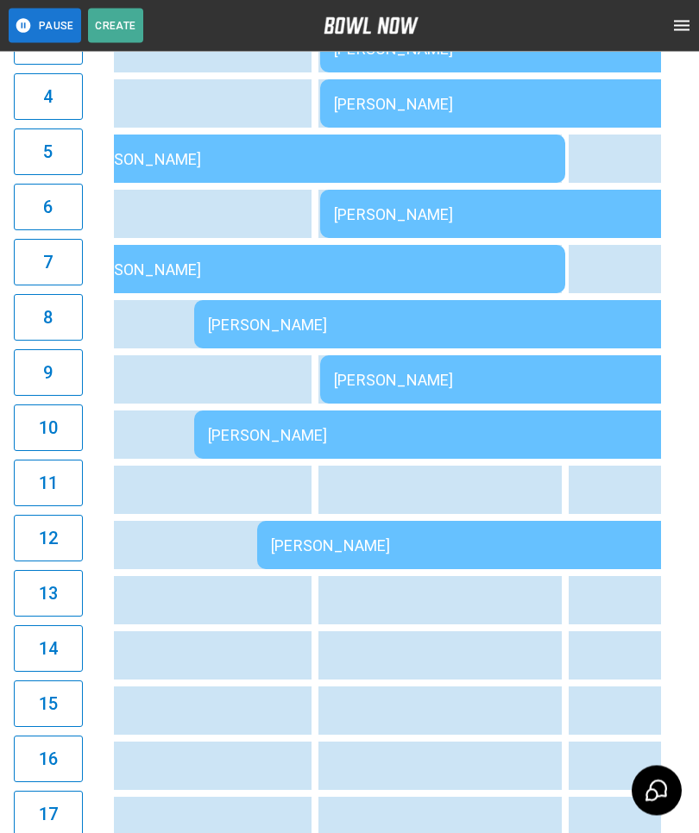
scroll to position [356, 0]
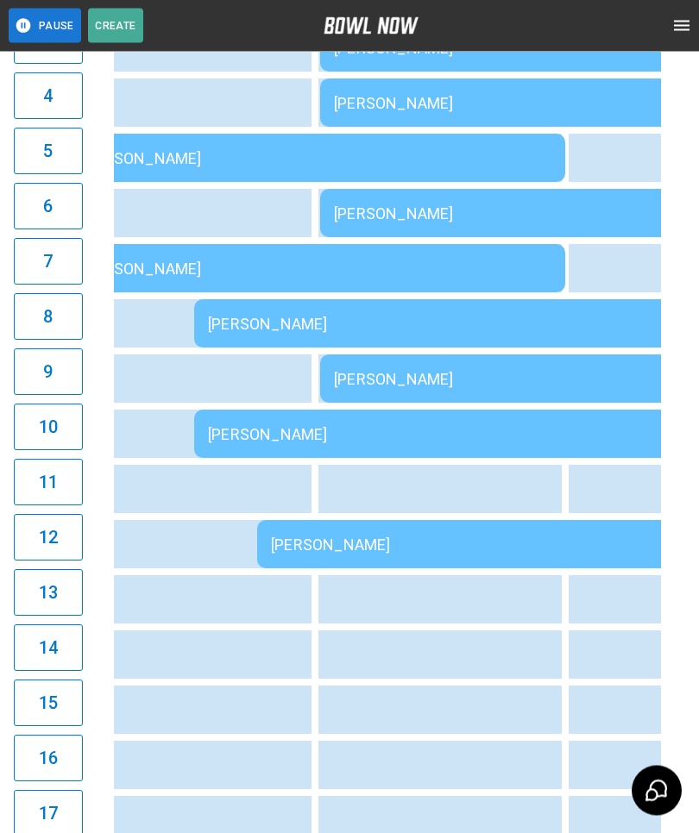
click at [476, 537] on div "[PERSON_NAME]" at bounding box center [505, 546] width 469 height 18
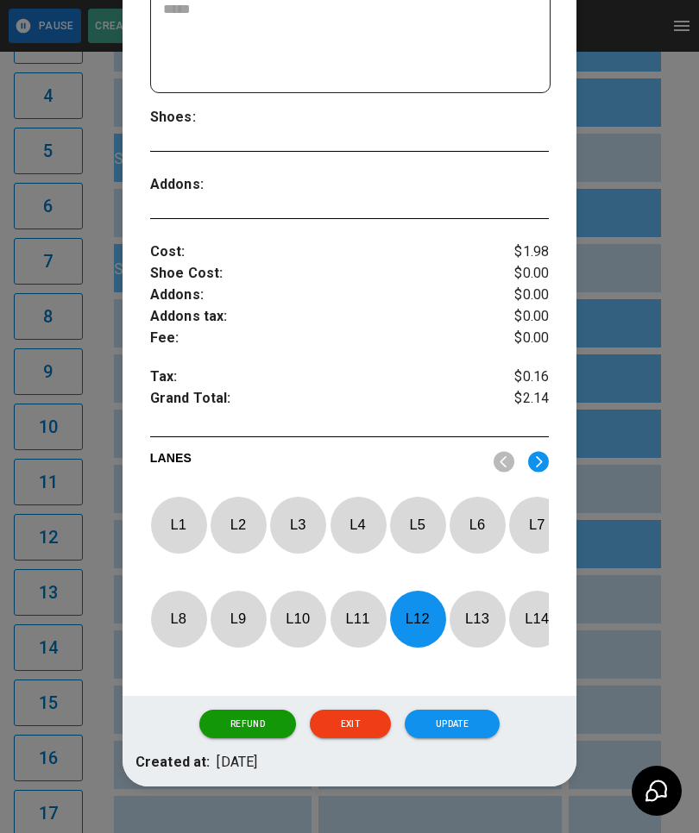
scroll to position [446, 0]
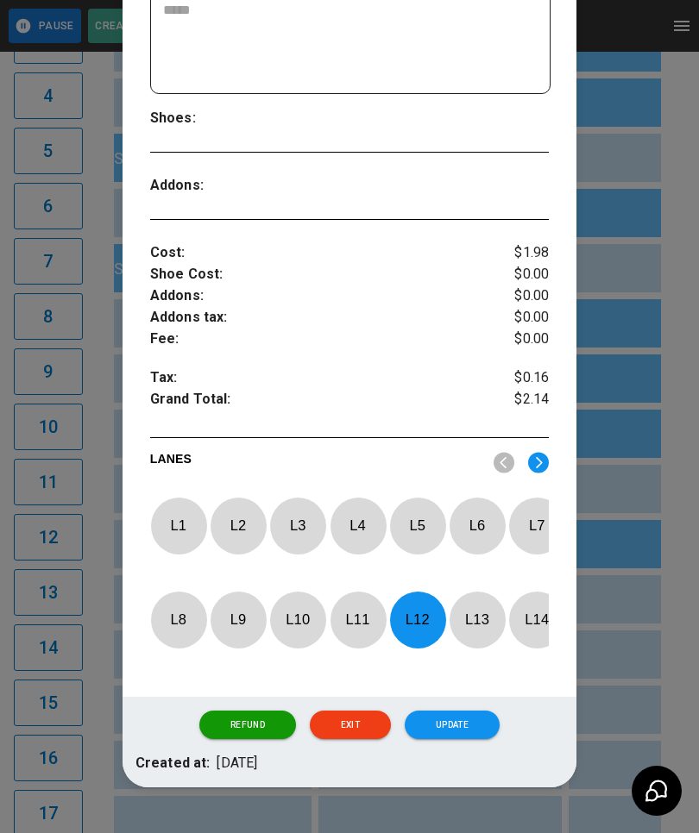
click at [418, 621] on p "L 12" at bounding box center [417, 620] width 57 height 41
click at [544, 460] on img at bounding box center [538, 463] width 21 height 22
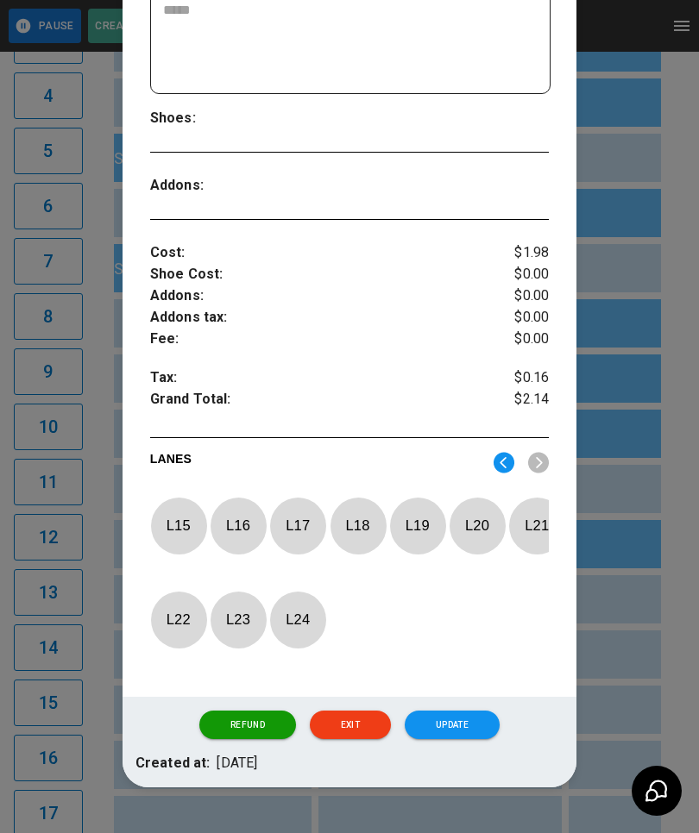
click at [188, 519] on p "L 15" at bounding box center [178, 526] width 57 height 41
click at [462, 739] on button "Update" at bounding box center [452, 725] width 95 height 29
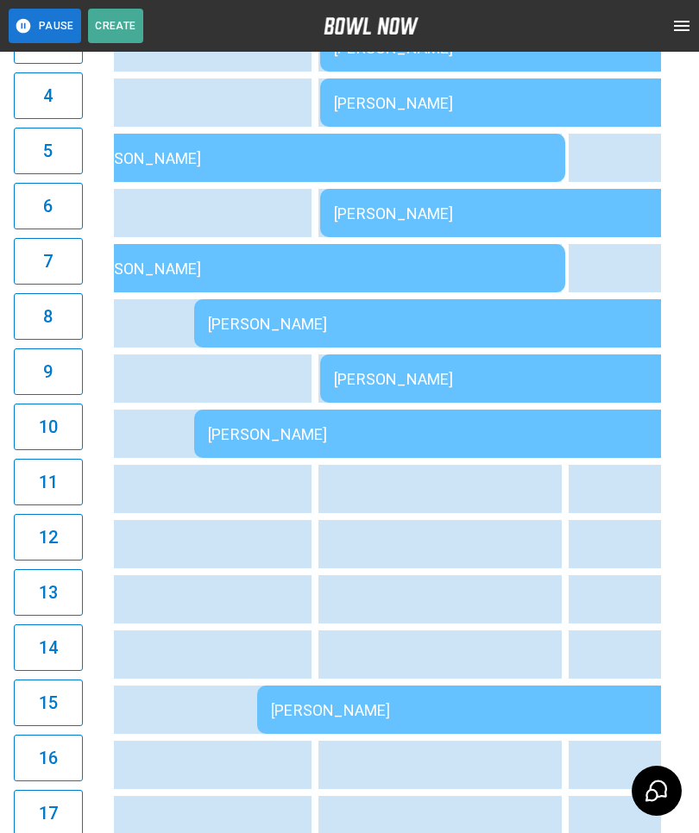
click at [523, 433] on div "[PERSON_NAME]" at bounding box center [442, 434] width 469 height 18
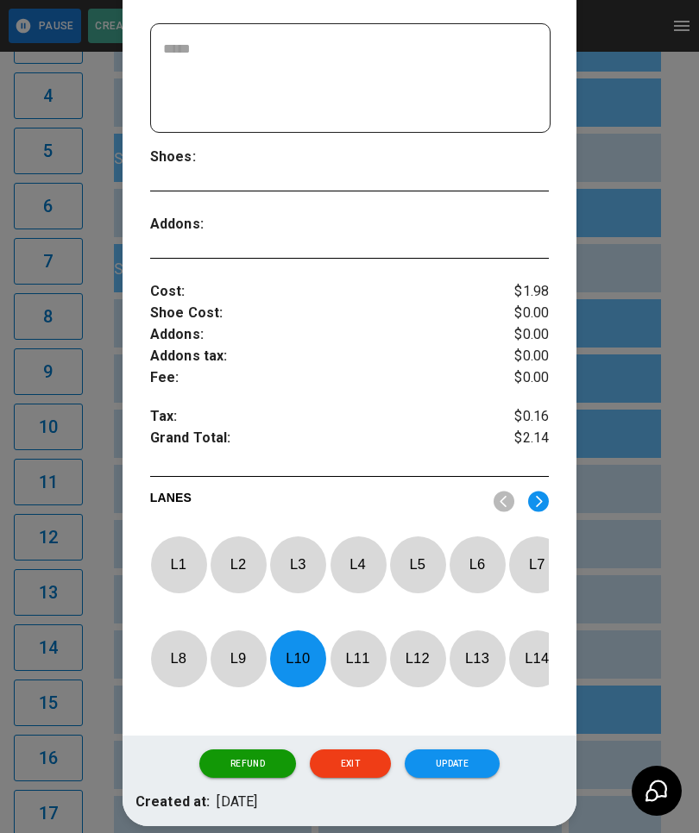
scroll to position [409, 0]
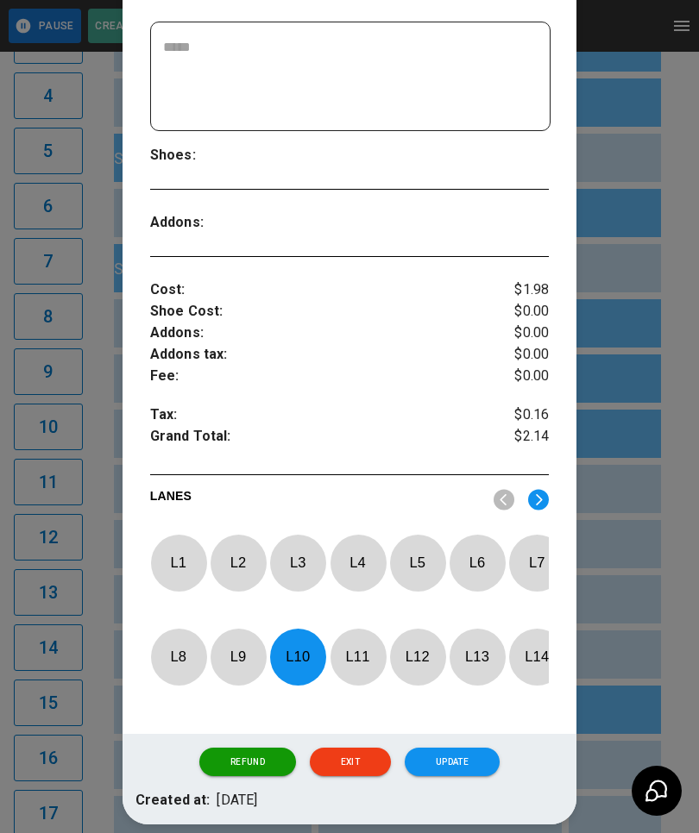
click at [301, 669] on p "L 10" at bounding box center [297, 657] width 57 height 41
click at [543, 501] on img at bounding box center [538, 500] width 21 height 22
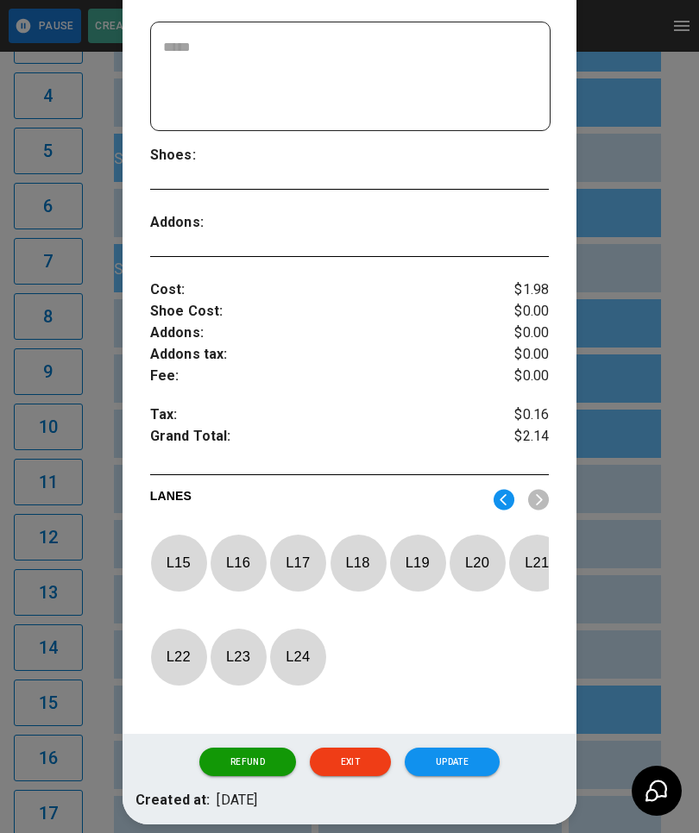
click at [232, 559] on p "L 16" at bounding box center [238, 563] width 57 height 41
click at [452, 777] on button "Update" at bounding box center [452, 762] width 95 height 29
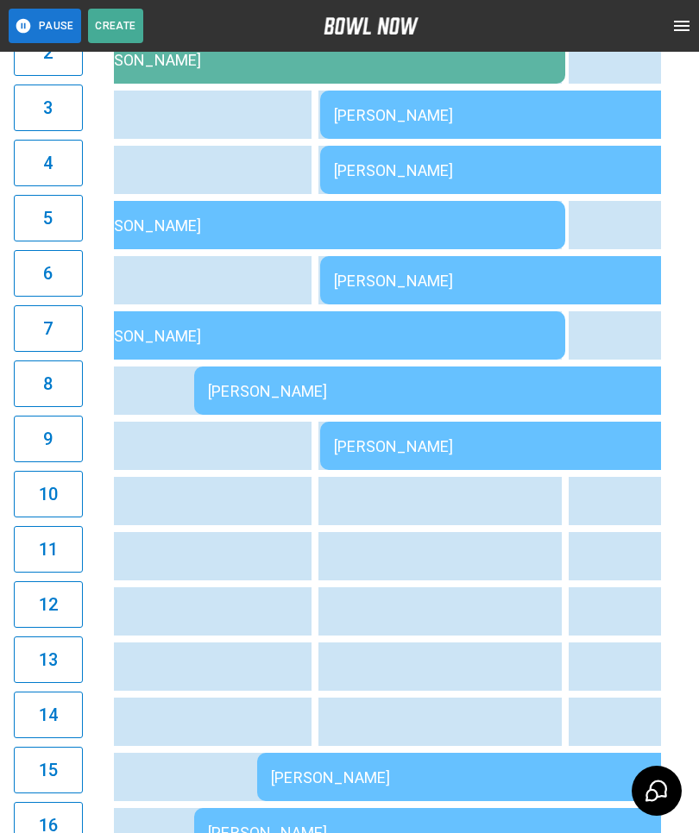
scroll to position [265, 0]
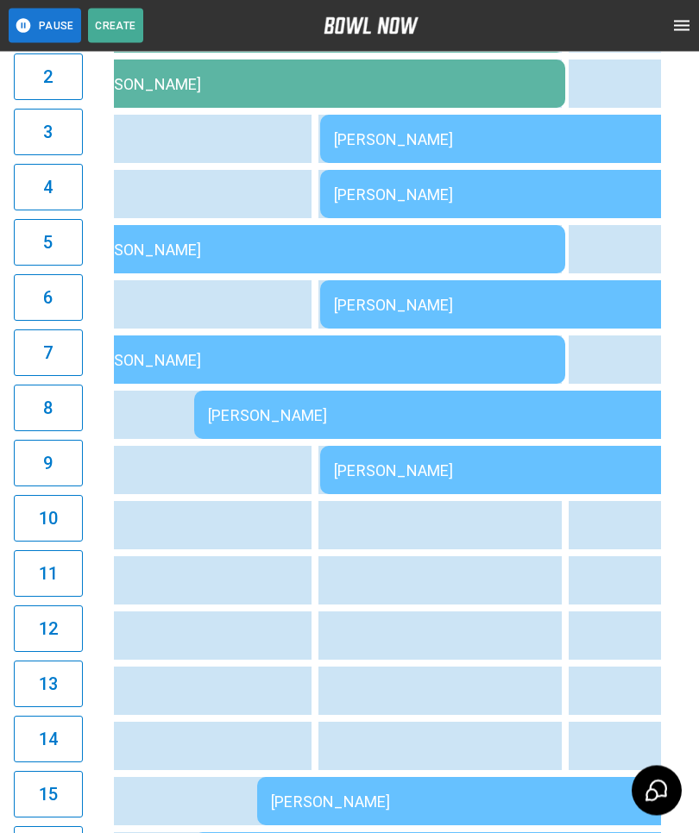
click at [456, 348] on td "[PERSON_NAME]" at bounding box center [316, 360] width 497 height 48
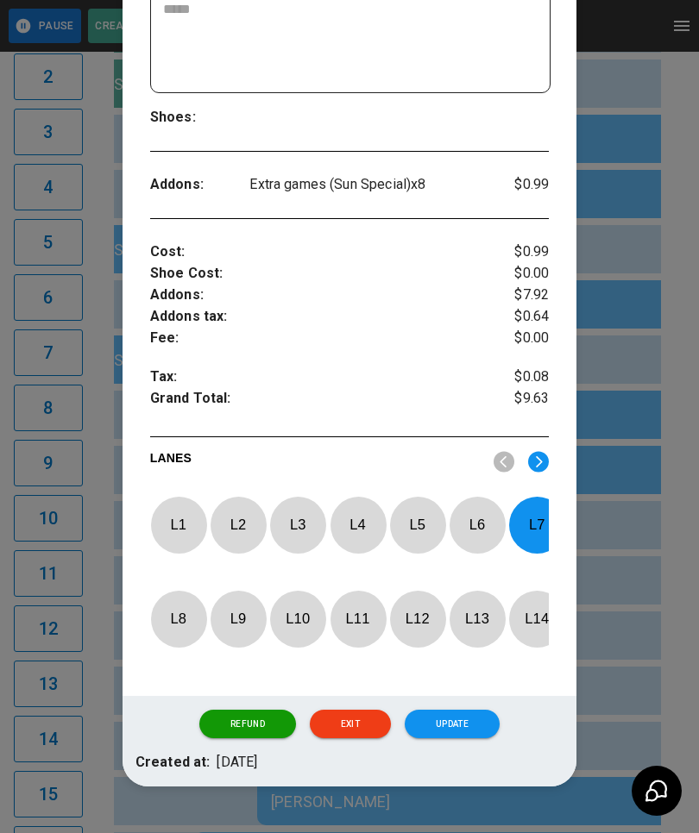
scroll to position [446, 0]
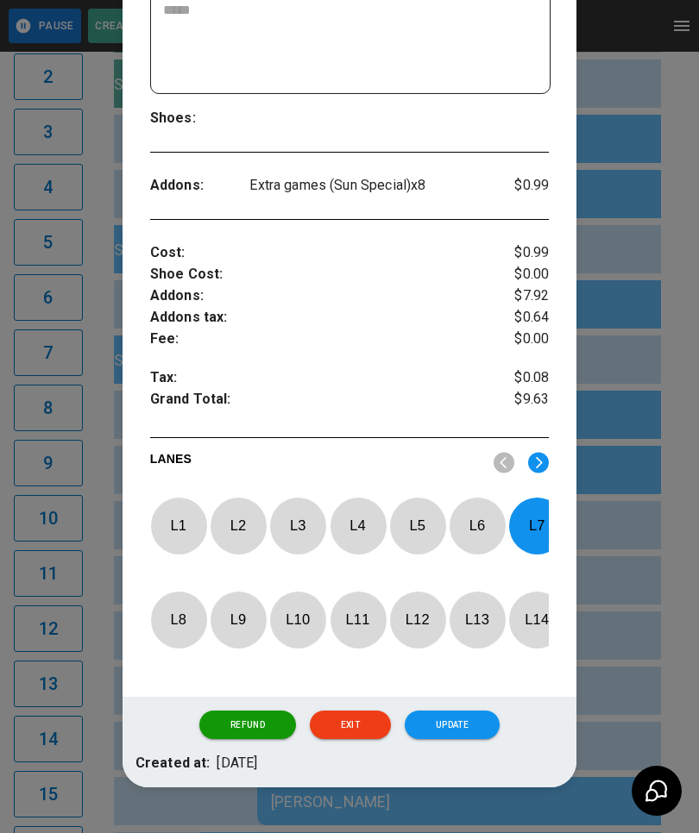
click at [548, 525] on p "L 7" at bounding box center [536, 526] width 57 height 41
click at [637, 577] on div at bounding box center [349, 416] width 699 height 833
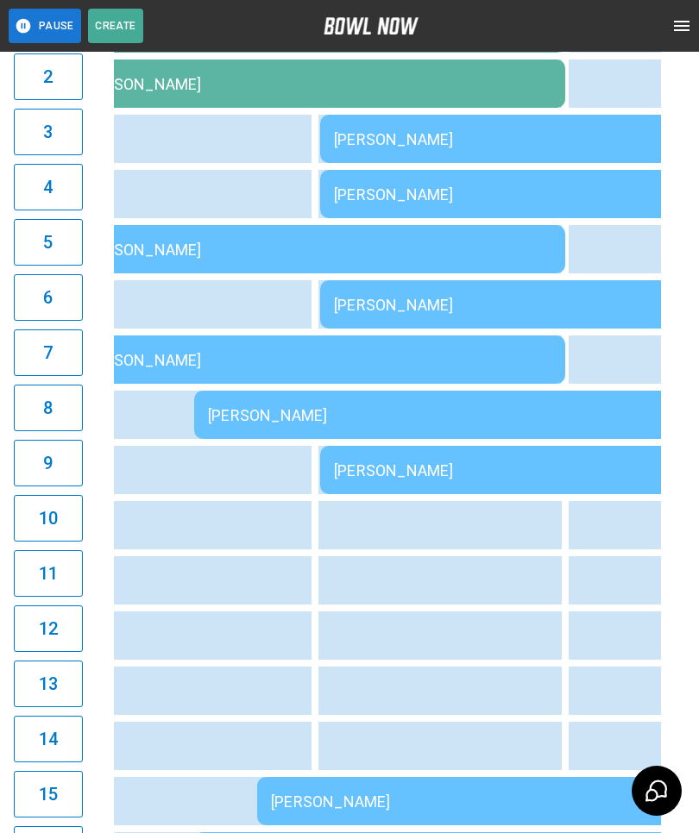
click at [516, 355] on div "[PERSON_NAME]" at bounding box center [316, 360] width 469 height 18
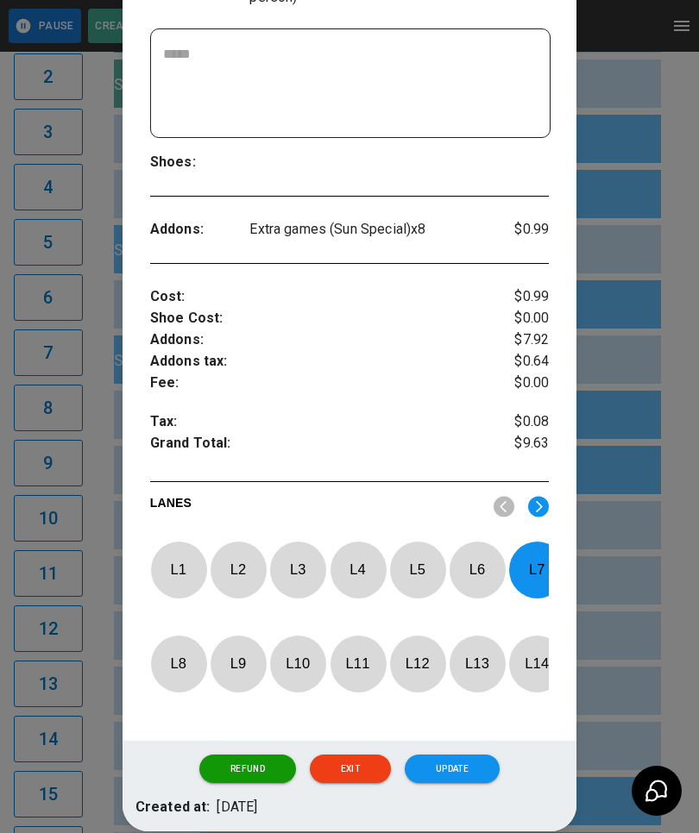
scroll to position [404, 0]
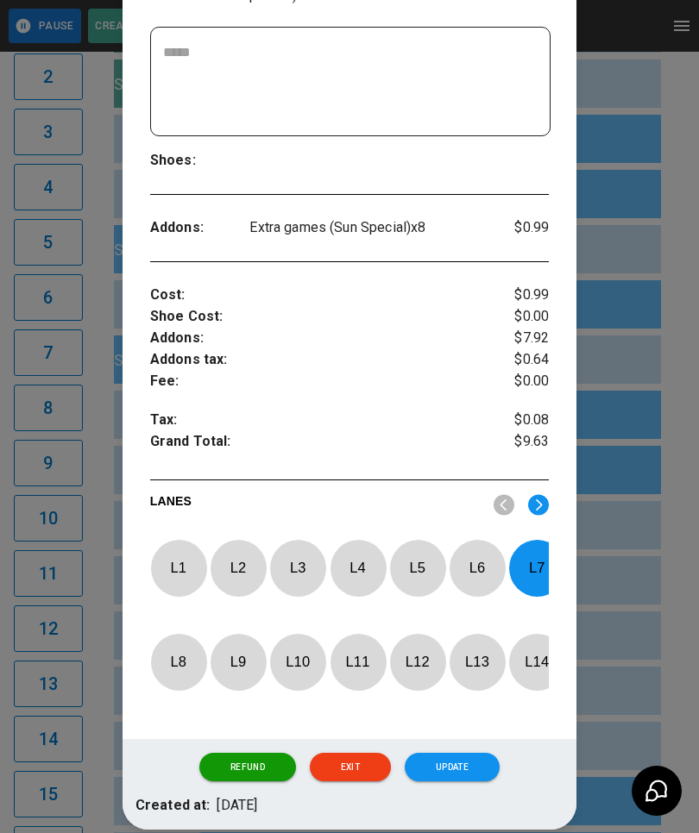
click at [521, 566] on p "L 7" at bounding box center [536, 568] width 57 height 41
click at [246, 665] on p "L 9" at bounding box center [238, 662] width 57 height 41
click at [469, 783] on button "Update" at bounding box center [452, 767] width 95 height 29
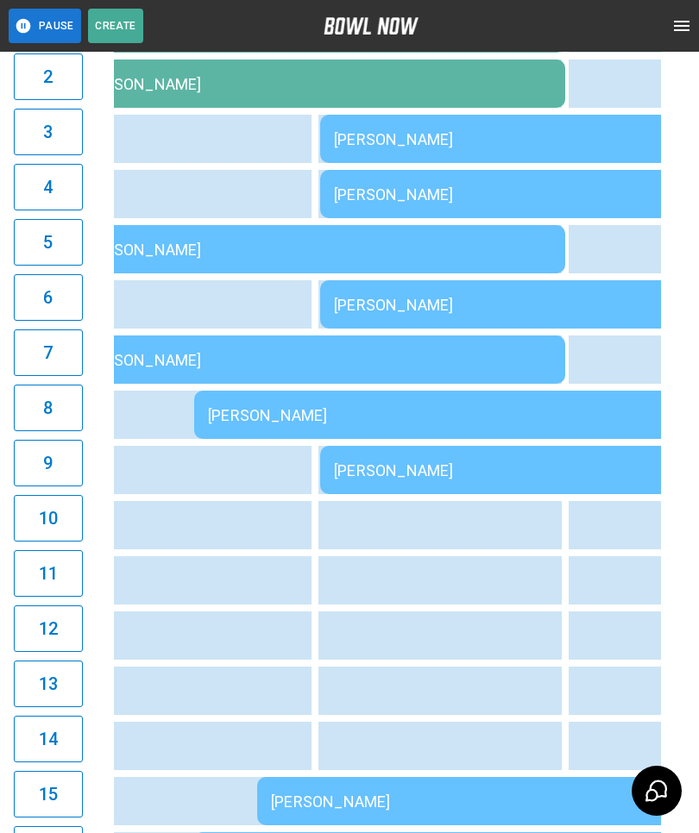
click at [494, 349] on td "[PERSON_NAME]" at bounding box center [316, 360] width 497 height 48
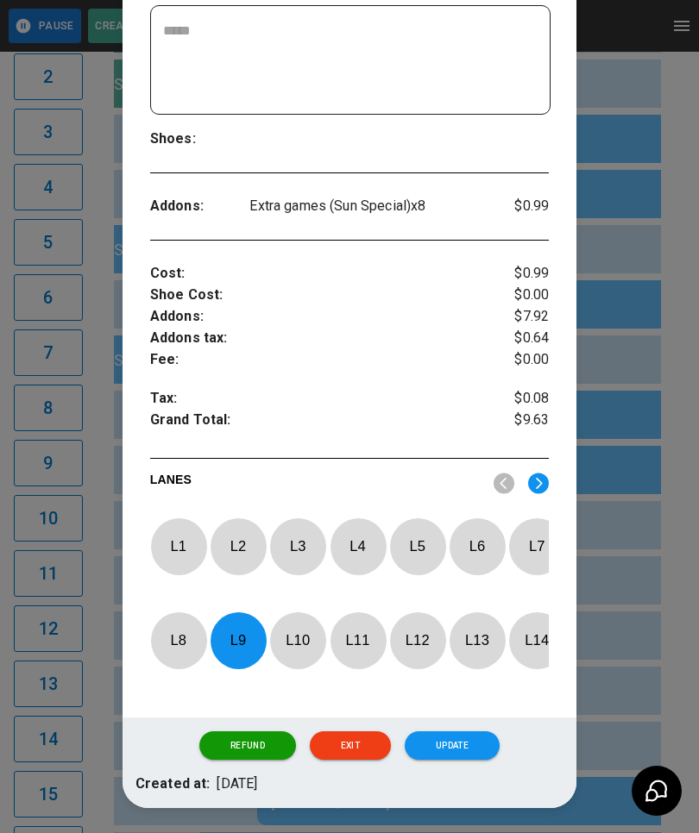
scroll to position [427, 0]
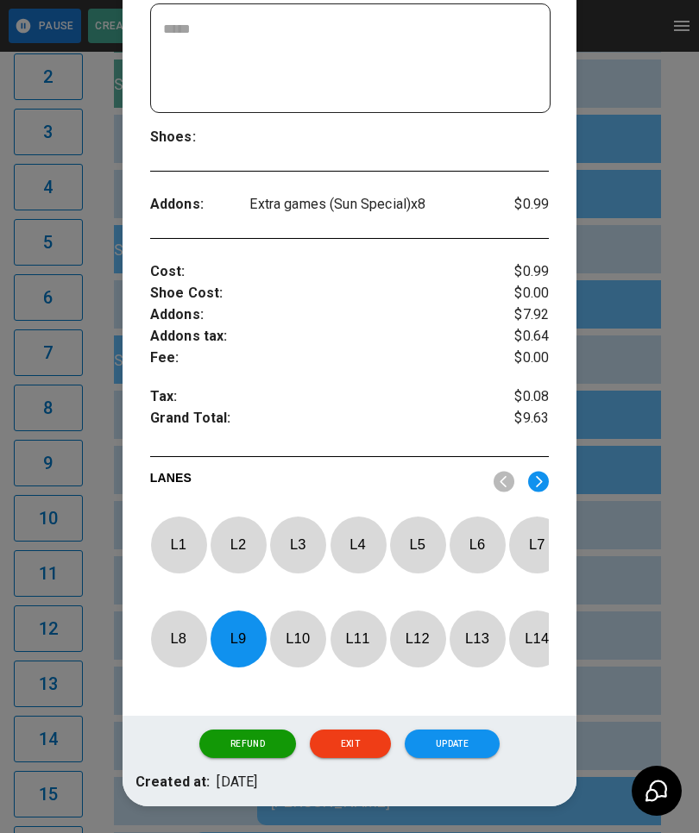
click at [235, 638] on p "L 9" at bounding box center [238, 639] width 57 height 41
click at [365, 643] on p "L 11" at bounding box center [358, 639] width 57 height 41
click at [470, 754] on button "Update" at bounding box center [452, 744] width 95 height 29
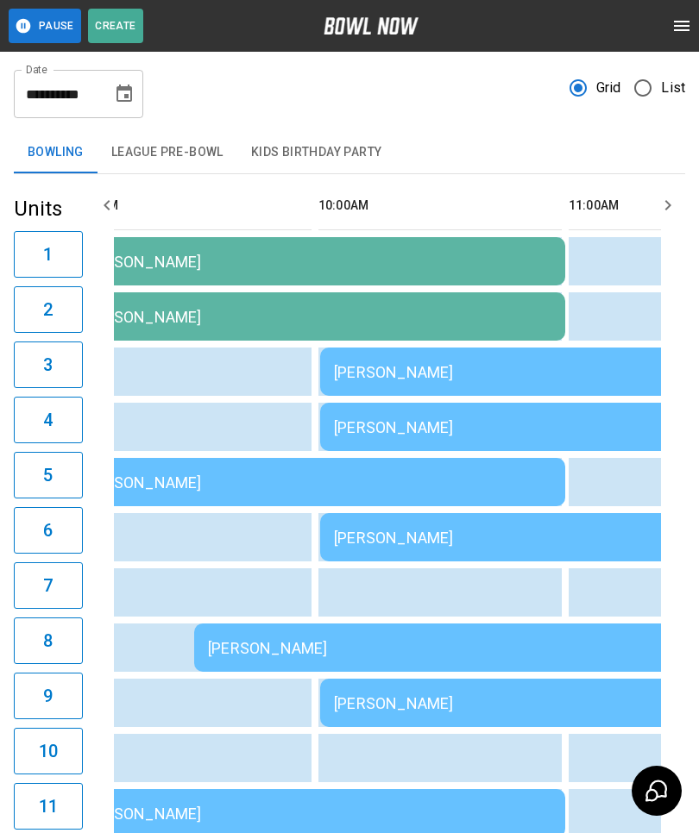
scroll to position [0, 0]
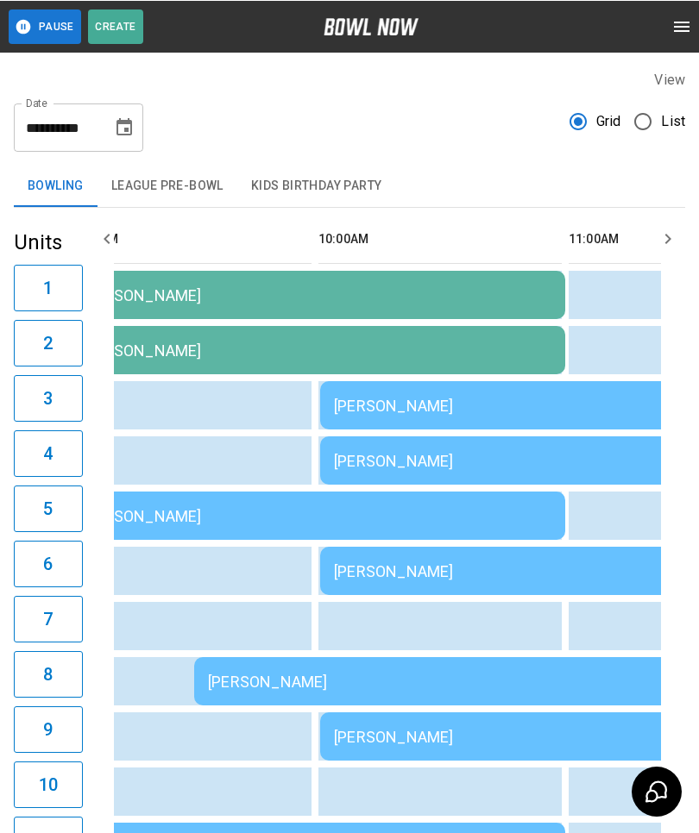
click at [453, 512] on div "[PERSON_NAME]" at bounding box center [316, 515] width 469 height 18
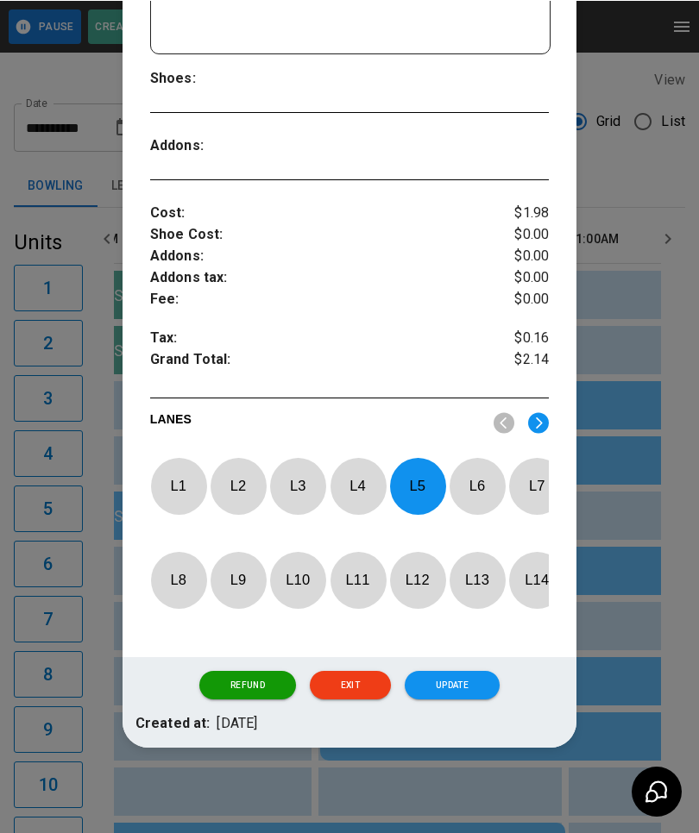
scroll to position [506, 0]
click at [415, 472] on p "L 5" at bounding box center [417, 485] width 57 height 41
click at [534, 467] on p "L 7" at bounding box center [536, 485] width 57 height 41
click at [476, 671] on button "Update" at bounding box center [452, 684] width 95 height 29
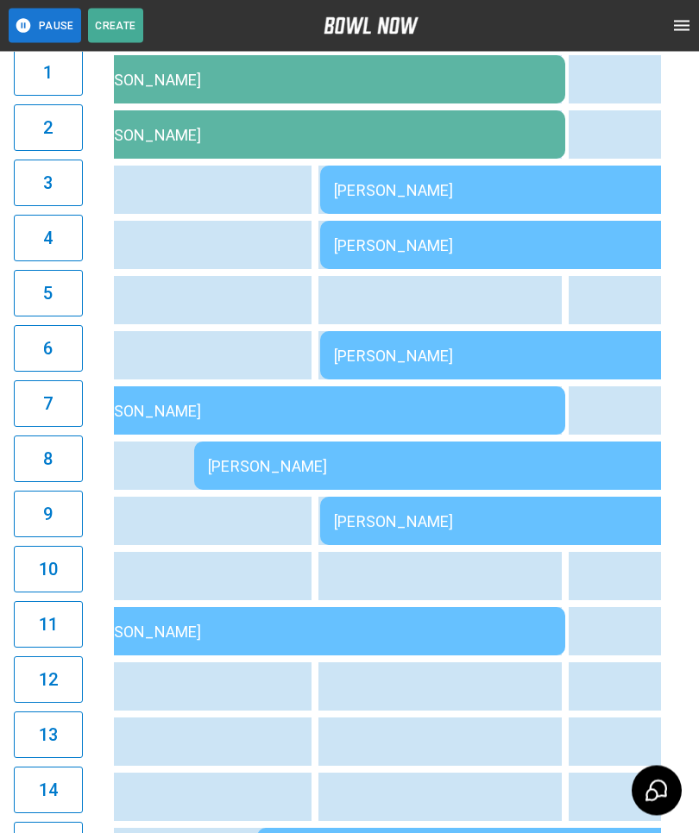
scroll to position [215, 0]
click at [583, 347] on div "[PERSON_NAME]" at bounding box center [568, 356] width 469 height 18
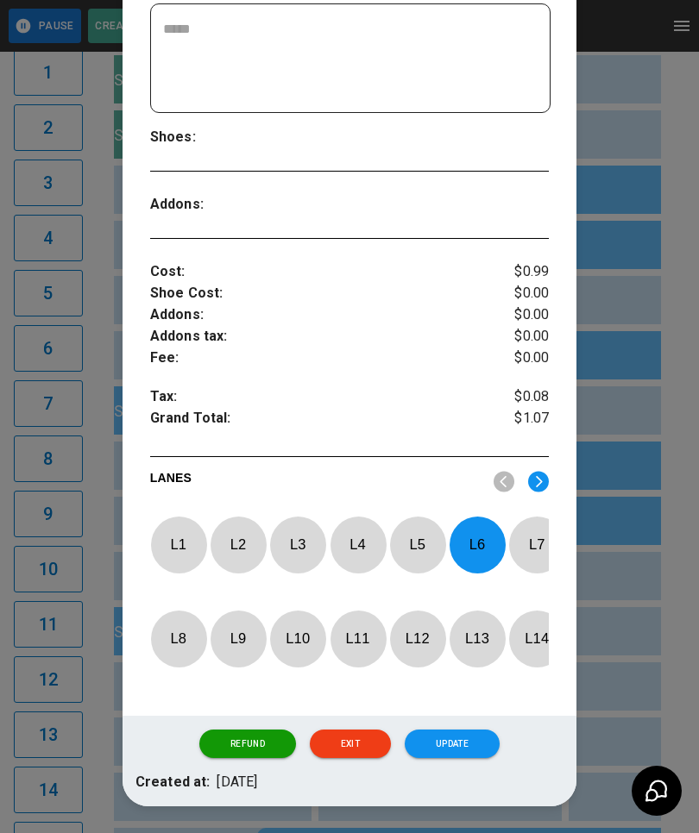
scroll to position [446, 0]
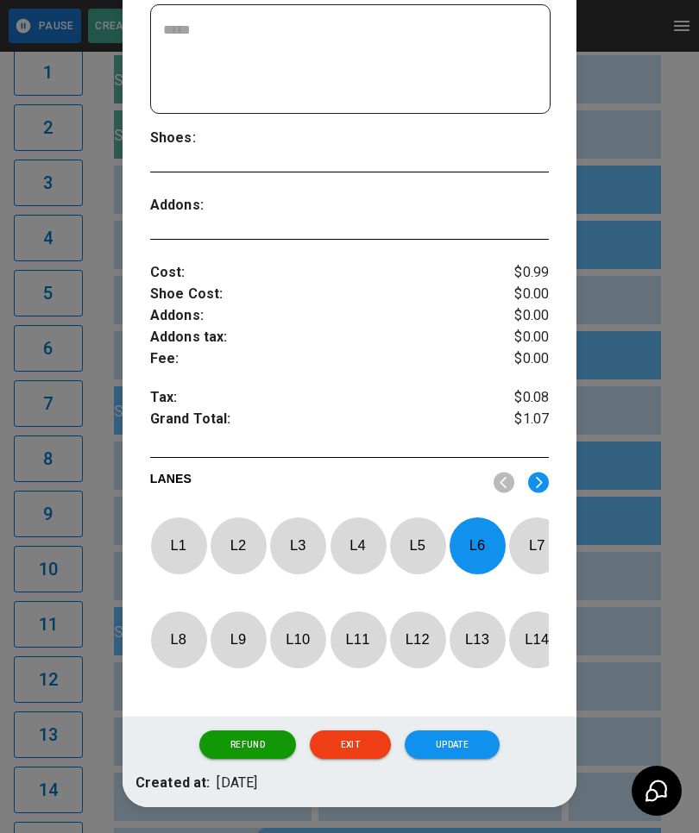
click at [486, 525] on p "L 6" at bounding box center [477, 545] width 57 height 41
click at [301, 621] on p "L 10" at bounding box center [297, 639] width 57 height 41
click at [467, 732] on button "Update" at bounding box center [452, 745] width 95 height 29
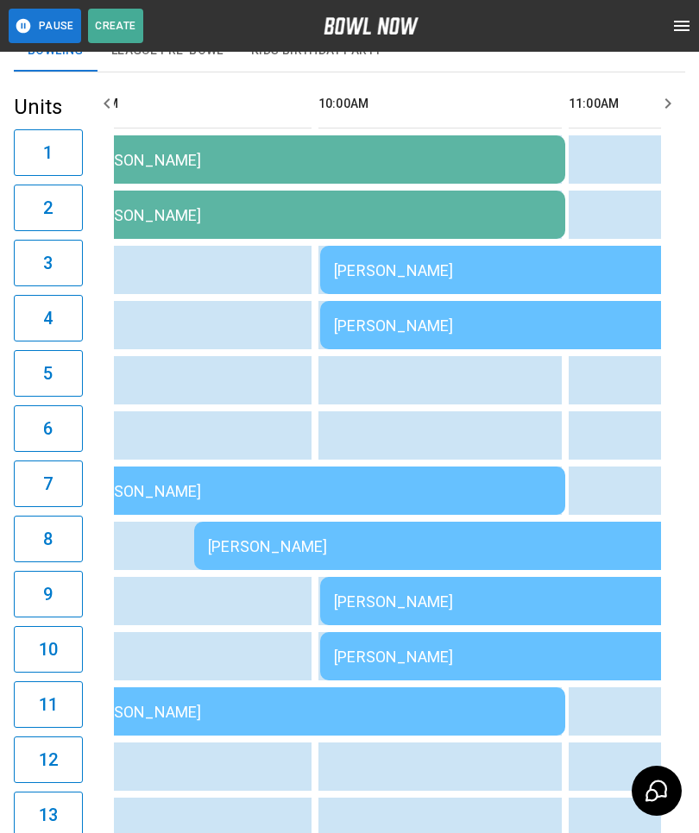
scroll to position [0, 0]
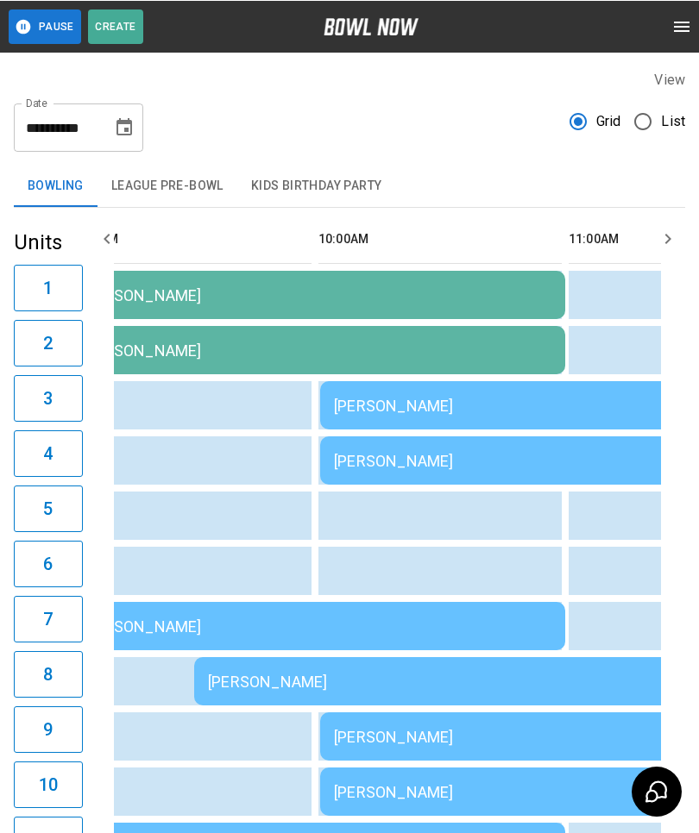
click at [489, 304] on div "[PERSON_NAME]" at bounding box center [316, 295] width 469 height 18
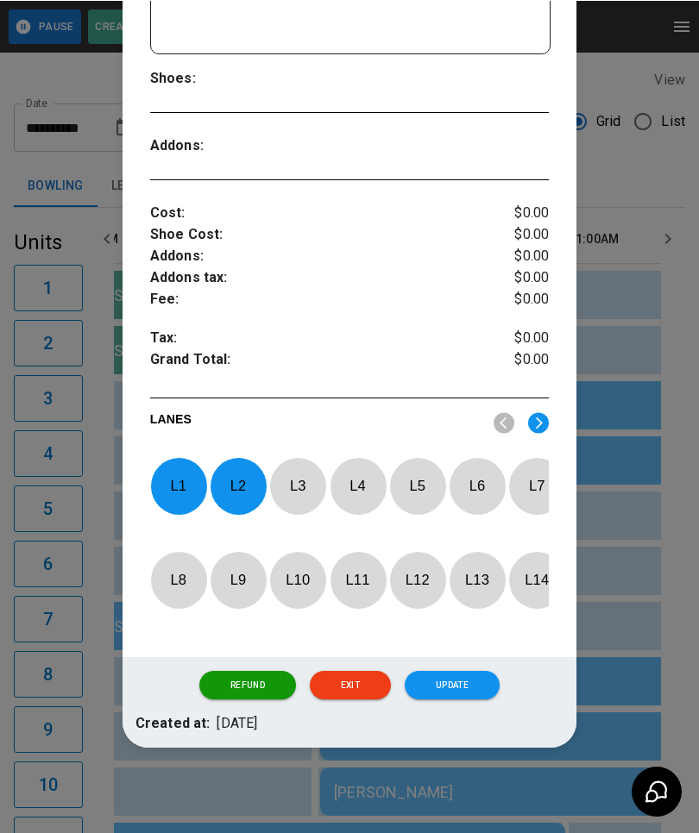
scroll to position [486, 0]
click at [243, 465] on p "L 2" at bounding box center [238, 485] width 57 height 41
click at [180, 465] on p "L 1" at bounding box center [178, 485] width 57 height 41
click at [412, 465] on p "L 5" at bounding box center [417, 485] width 57 height 41
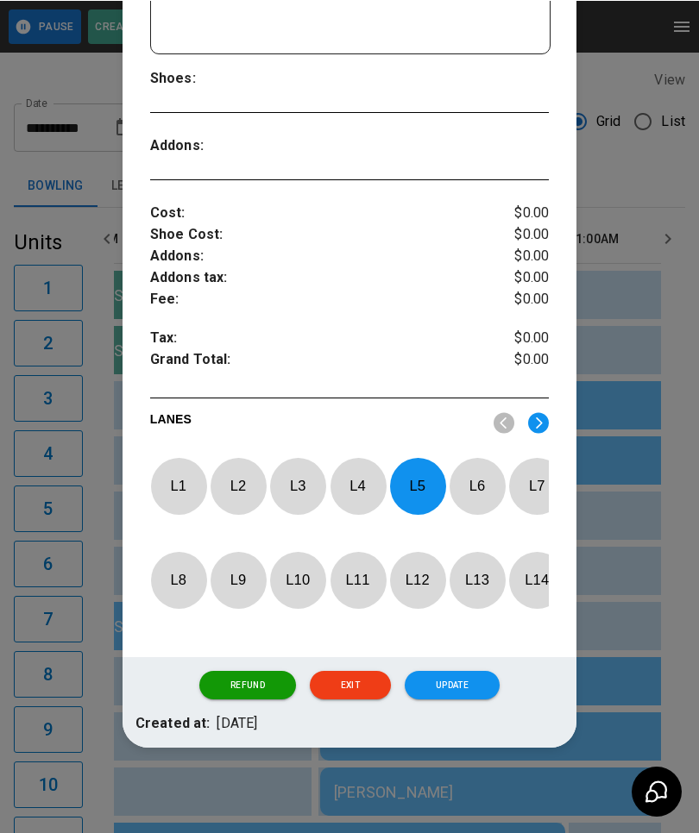
click at [469, 465] on p "L 6" at bounding box center [477, 485] width 57 height 41
click at [447, 676] on button "Update" at bounding box center [452, 684] width 95 height 29
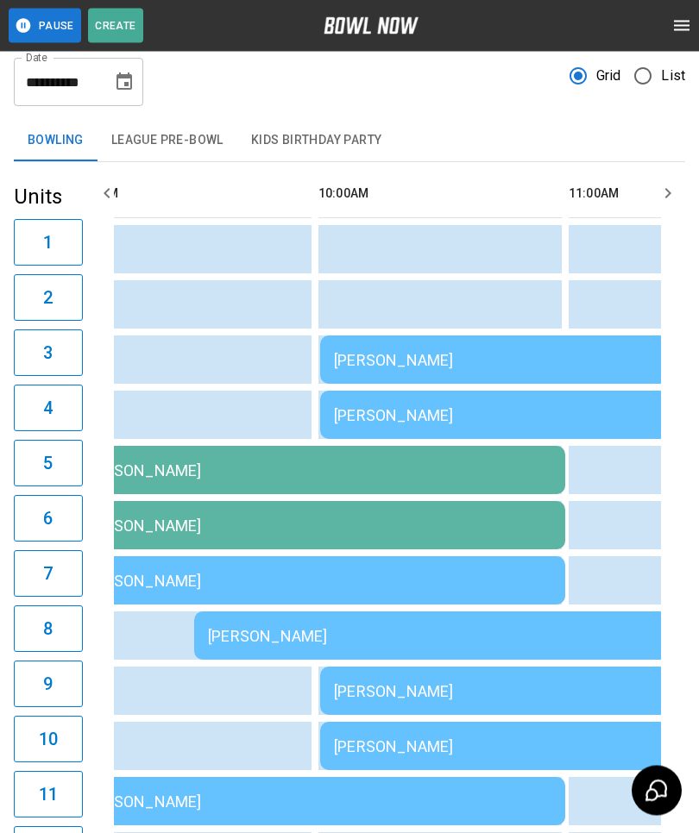
scroll to position [47, 0]
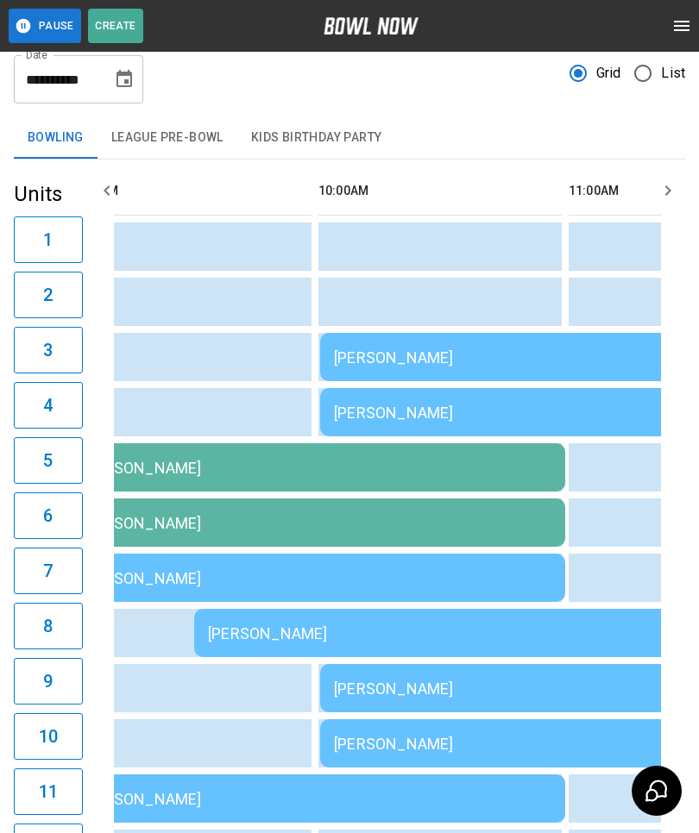
click at [259, 790] on div "[PERSON_NAME]" at bounding box center [316, 799] width 469 height 18
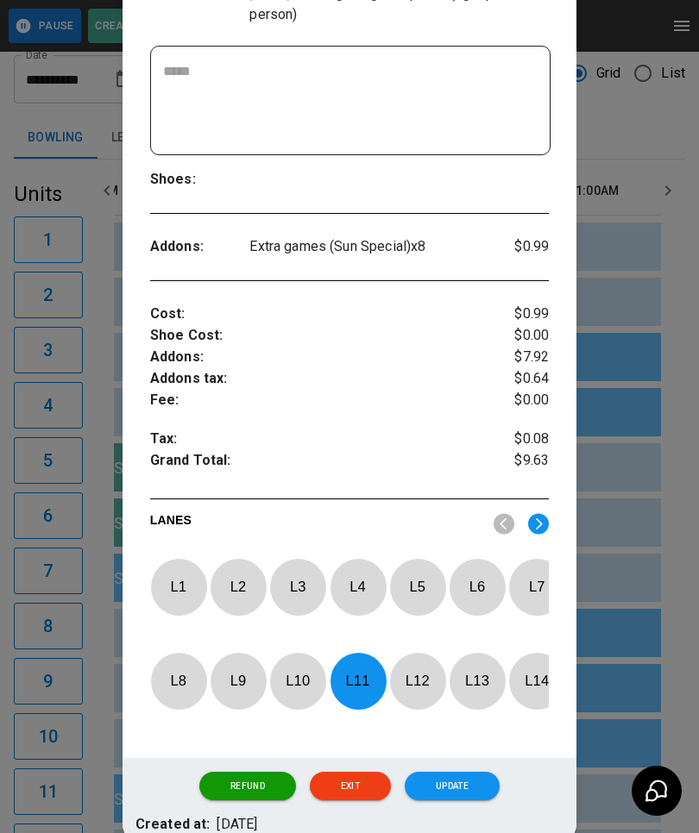
scroll to position [386, 0]
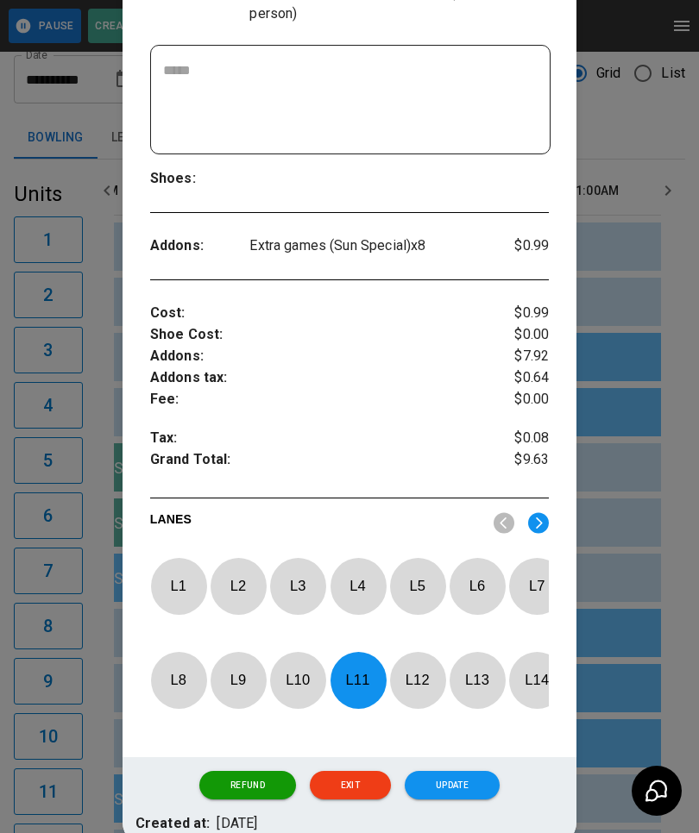
click at [366, 674] on p "L 11" at bounding box center [358, 680] width 57 height 41
click at [179, 580] on p "L 1" at bounding box center [178, 586] width 57 height 41
click at [455, 801] on button "Update" at bounding box center [452, 785] width 95 height 29
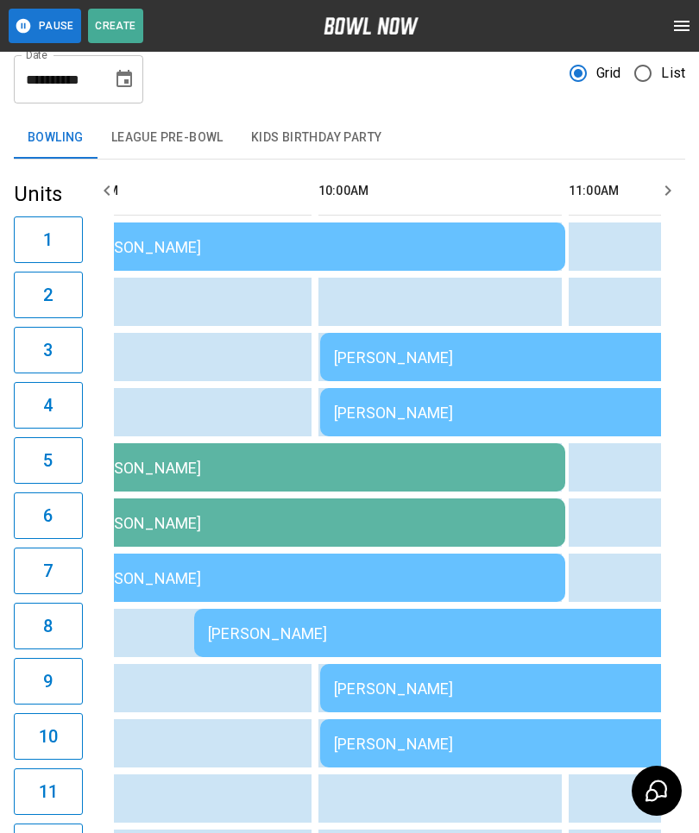
click at [433, 735] on div "[PERSON_NAME]" at bounding box center [568, 744] width 469 height 18
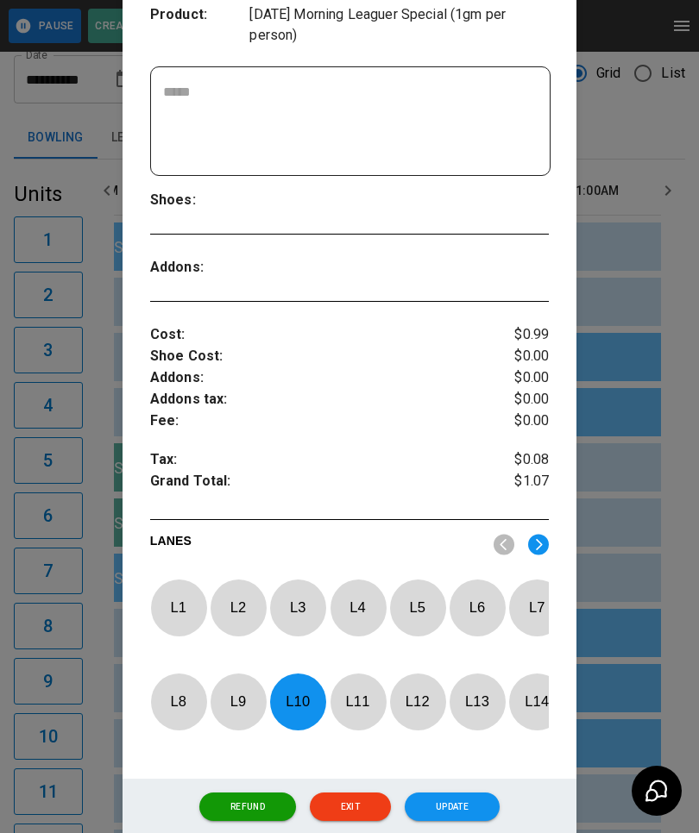
scroll to position [391, 0]
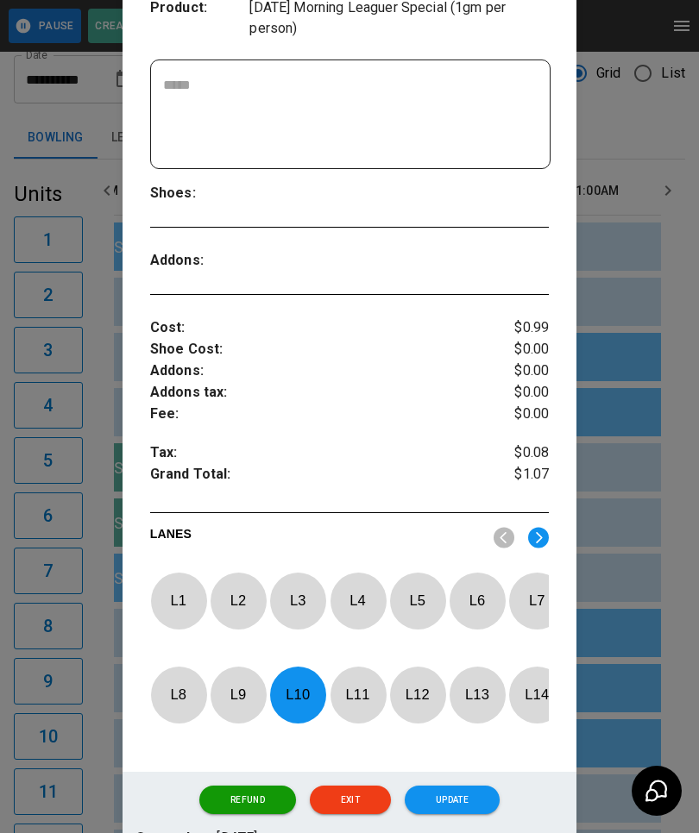
click at [306, 675] on p "L 10" at bounding box center [297, 695] width 57 height 41
click at [250, 581] on p "L 2" at bounding box center [238, 601] width 57 height 41
click at [463, 789] on button "Update" at bounding box center [452, 800] width 95 height 29
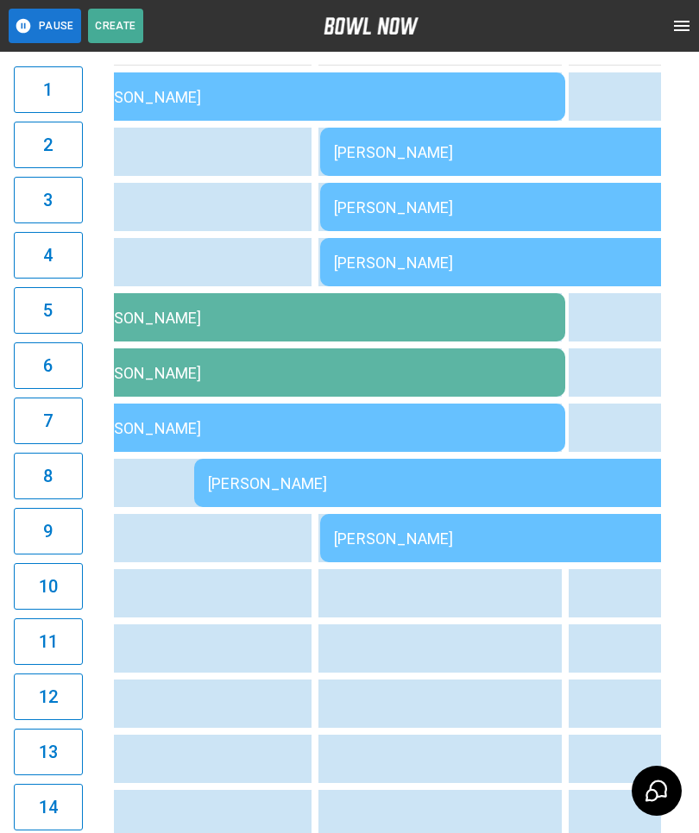
scroll to position [196, 0]
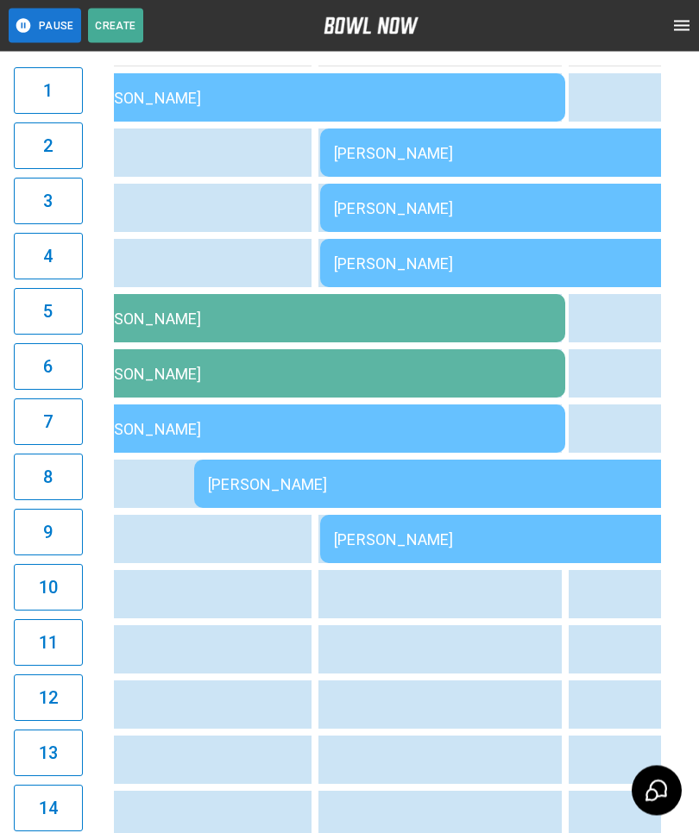
click at [402, 537] on div "[PERSON_NAME]" at bounding box center [568, 540] width 469 height 18
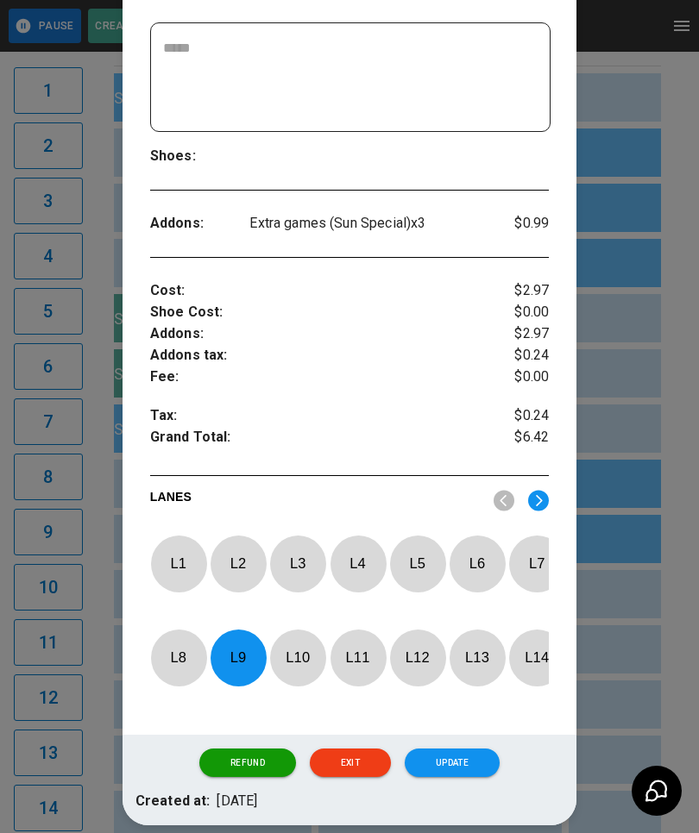
scroll to position [429, 0]
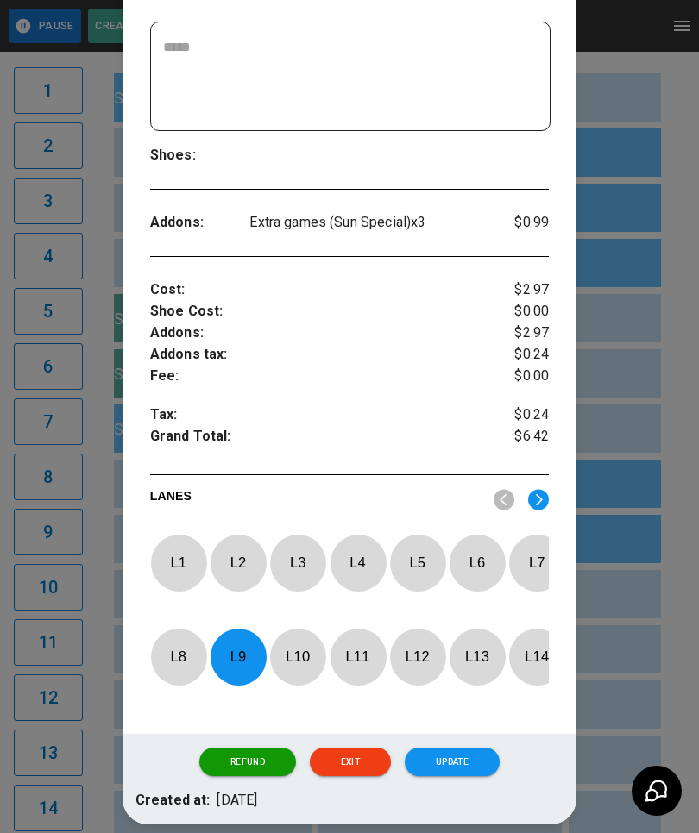
click at [247, 637] on p "L 9" at bounding box center [238, 657] width 57 height 41
click at [546, 489] on img at bounding box center [538, 500] width 21 height 22
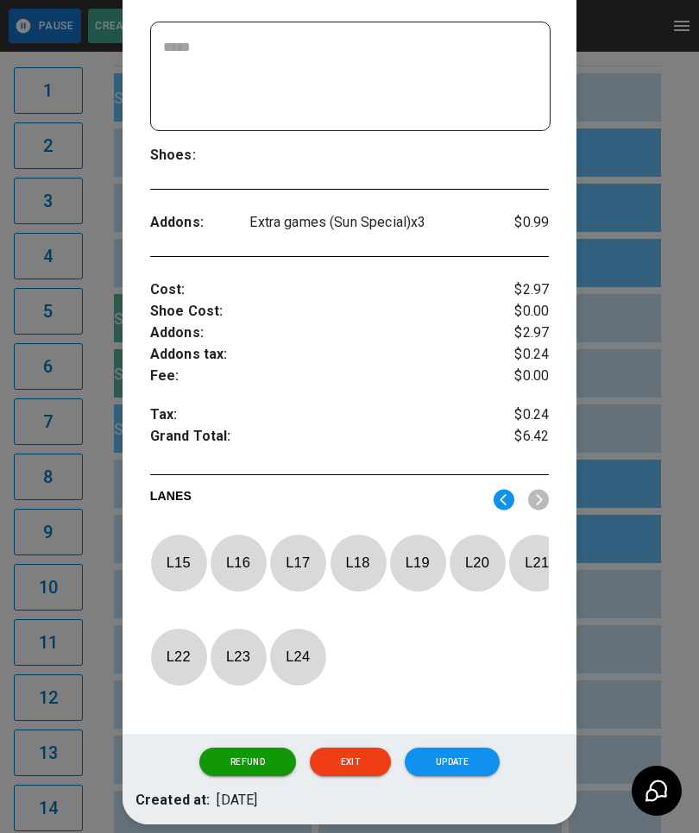
click at [345, 543] on p "L 18" at bounding box center [358, 563] width 57 height 41
click at [451, 755] on button "Update" at bounding box center [452, 762] width 95 height 29
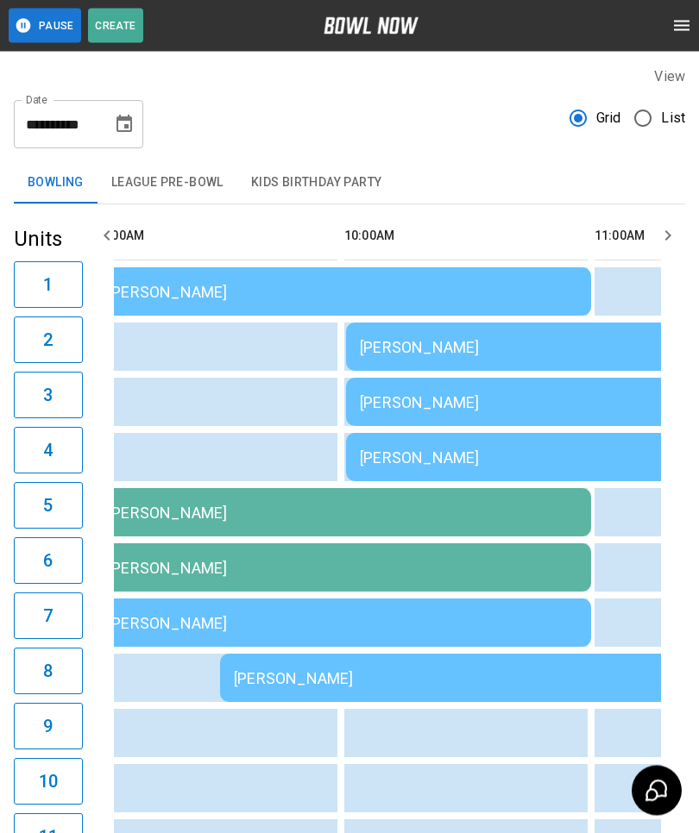
scroll to position [0, 0]
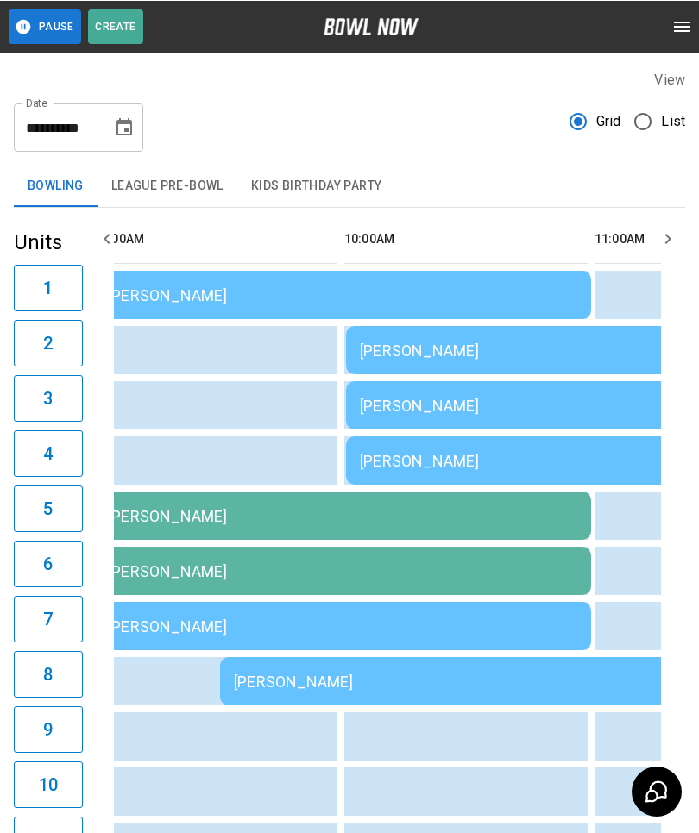
click at [314, 302] on div "[PERSON_NAME]" at bounding box center [342, 295] width 469 height 18
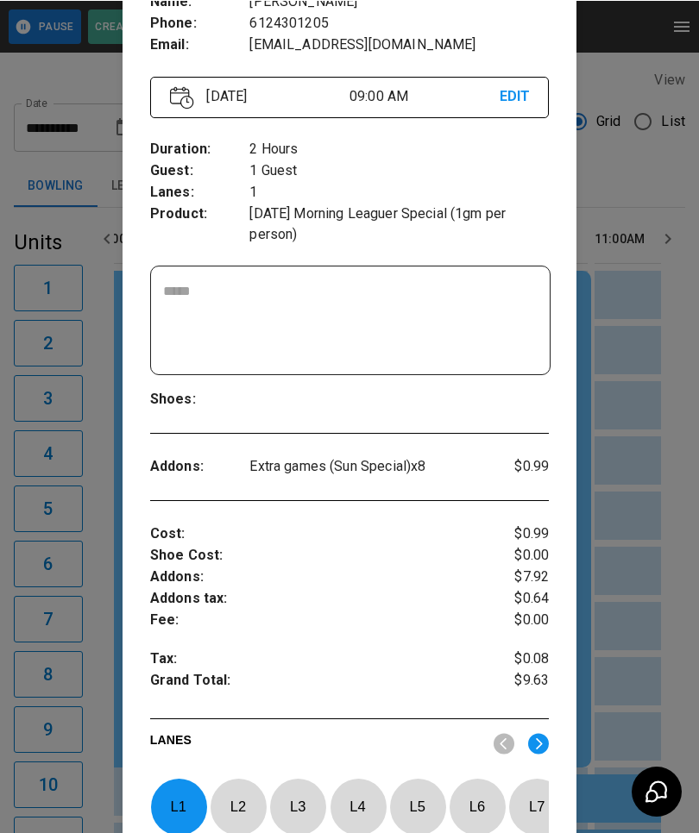
scroll to position [167, 0]
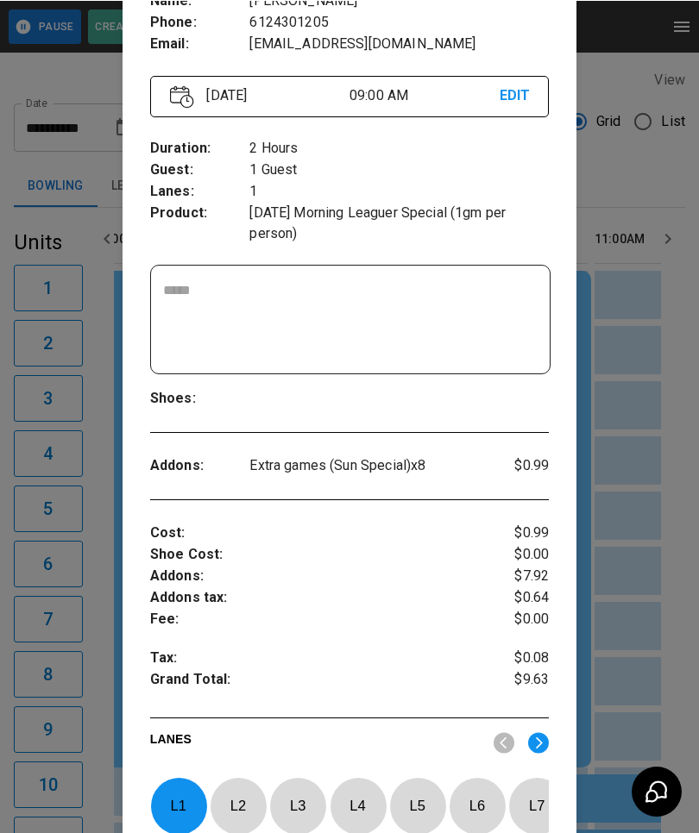
click at [647, 394] on div at bounding box center [349, 416] width 699 height 833
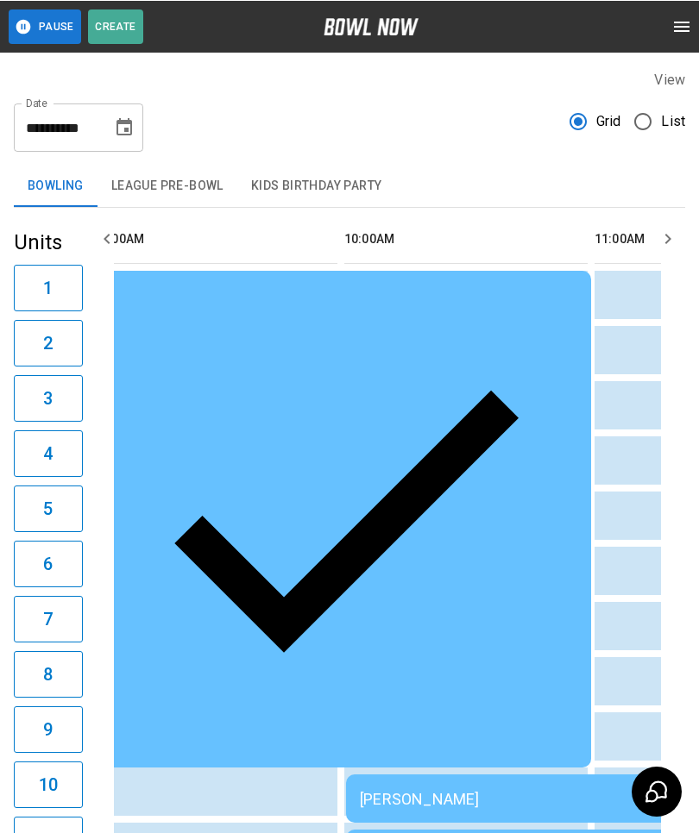
click at [454, 789] on div "[PERSON_NAME]" at bounding box center [594, 798] width 469 height 18
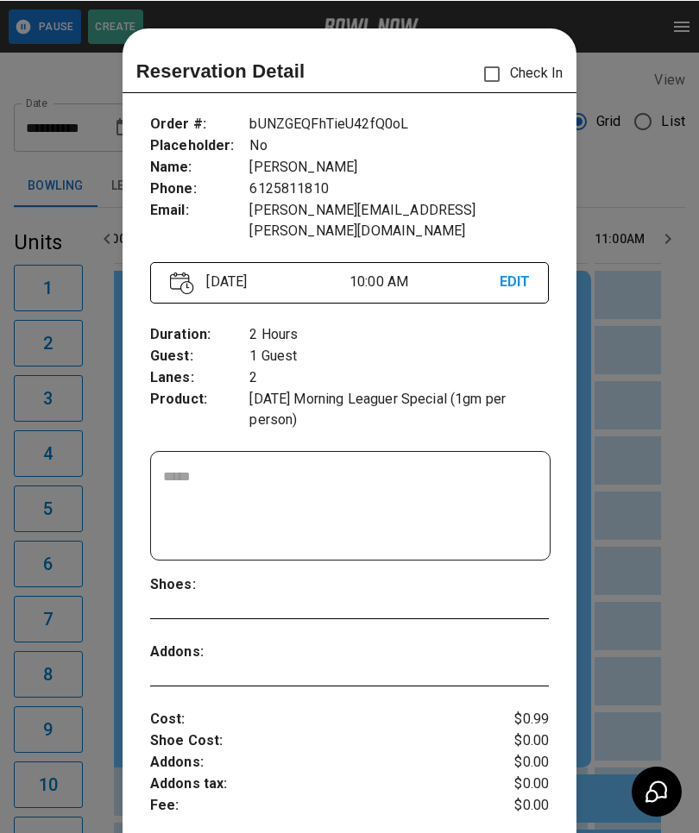
scroll to position [0, 0]
click at [668, 490] on div at bounding box center [349, 416] width 699 height 833
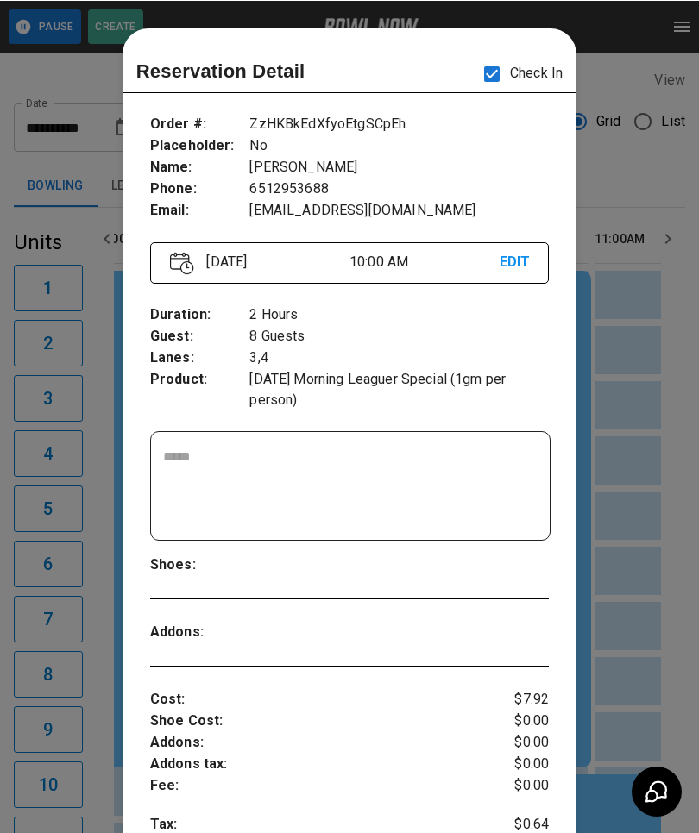
click at [583, 448] on div at bounding box center [349, 416] width 699 height 833
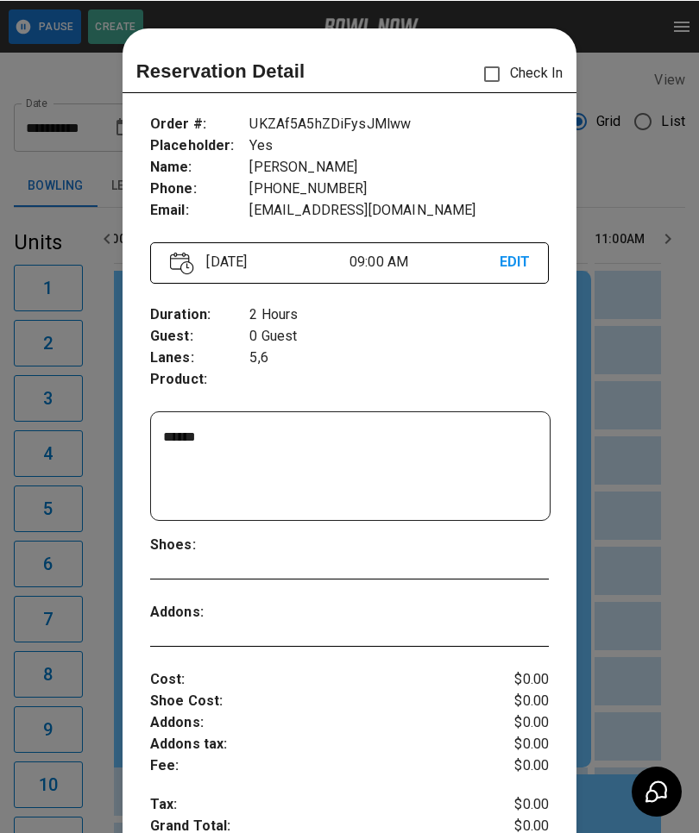
scroll to position [28, 0]
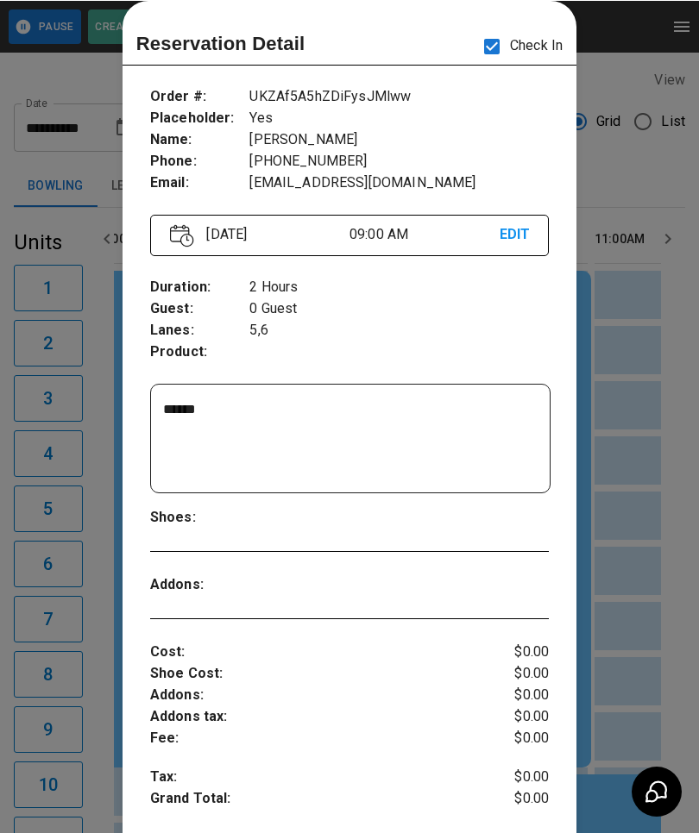
click at [642, 478] on div at bounding box center [349, 416] width 699 height 833
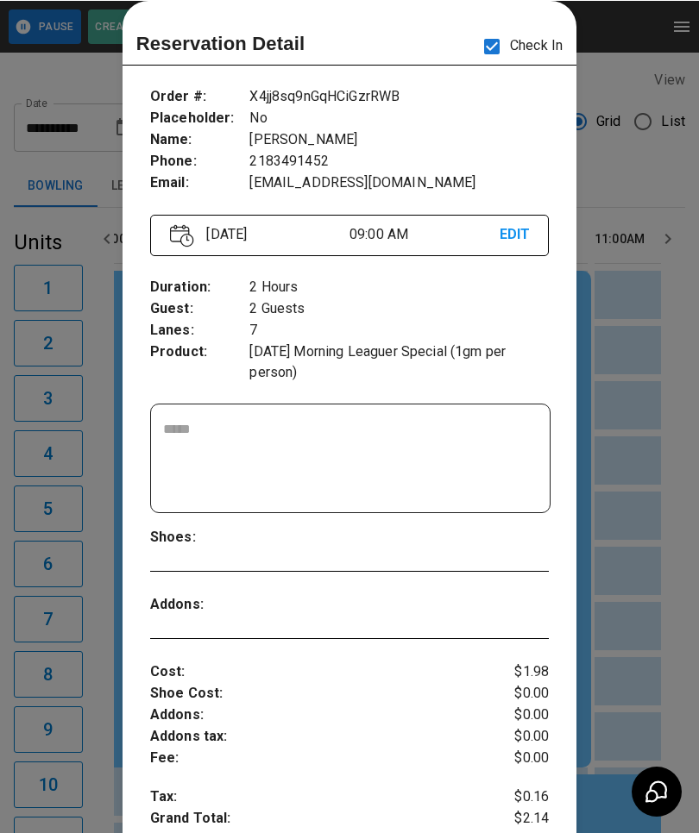
click at [639, 561] on div at bounding box center [349, 416] width 699 height 833
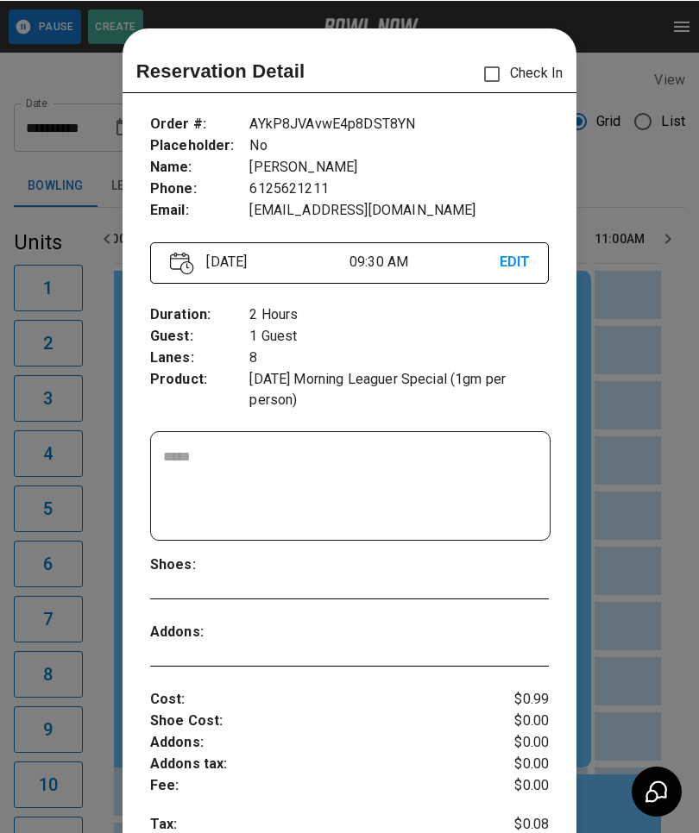
scroll to position [0, 0]
click at [651, 512] on div at bounding box center [349, 416] width 699 height 833
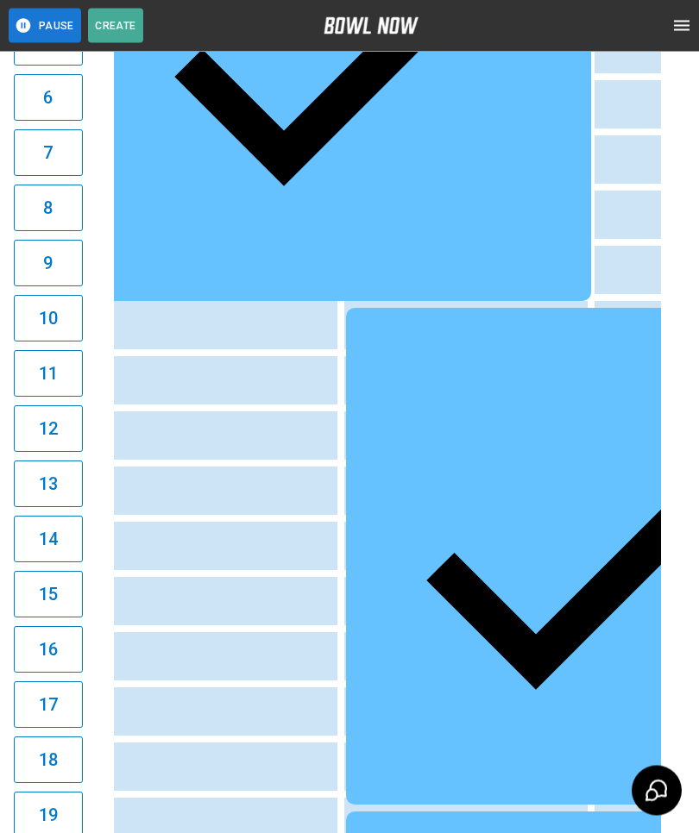
scroll to position [468, 0]
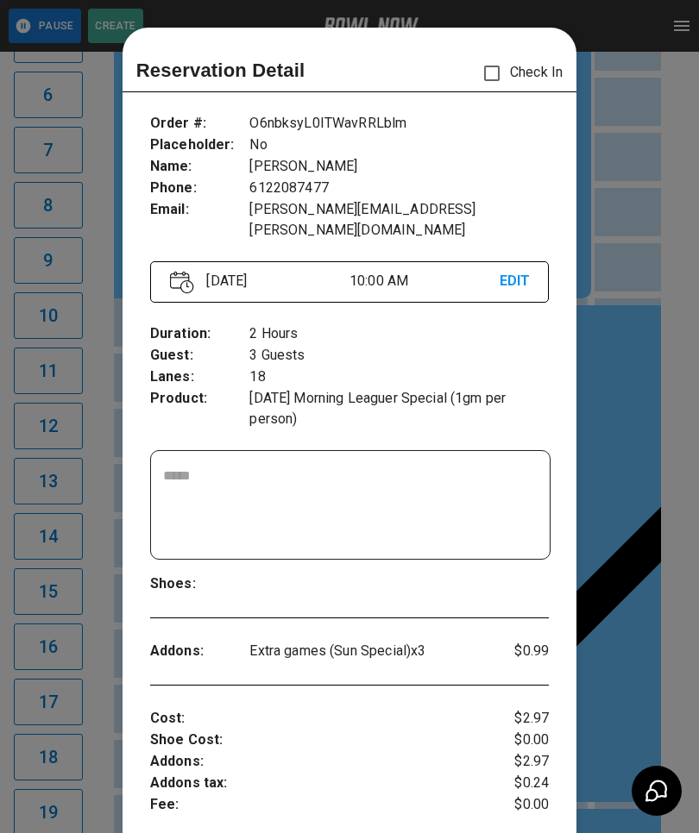
scroll to position [28, 0]
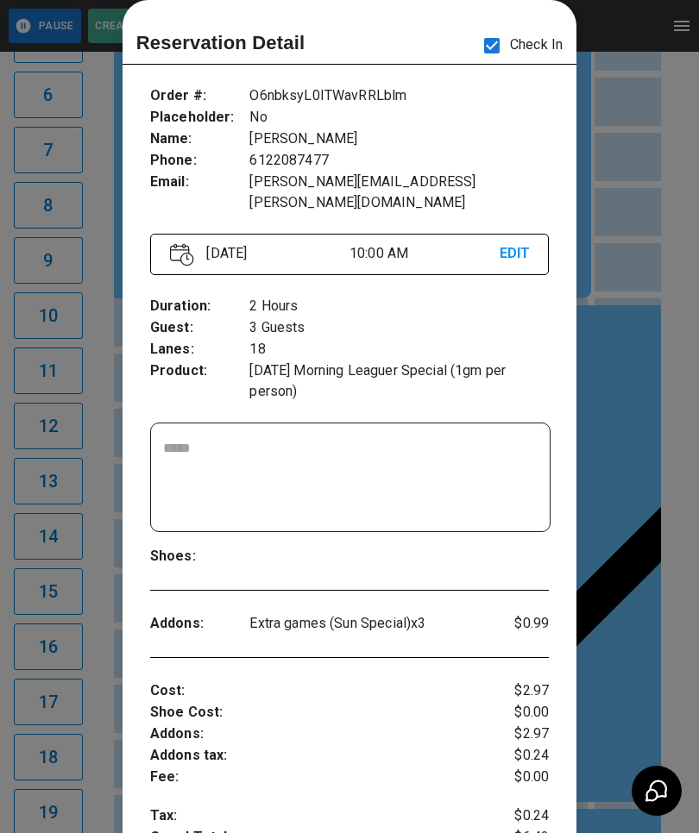
click at [633, 592] on div at bounding box center [349, 416] width 699 height 833
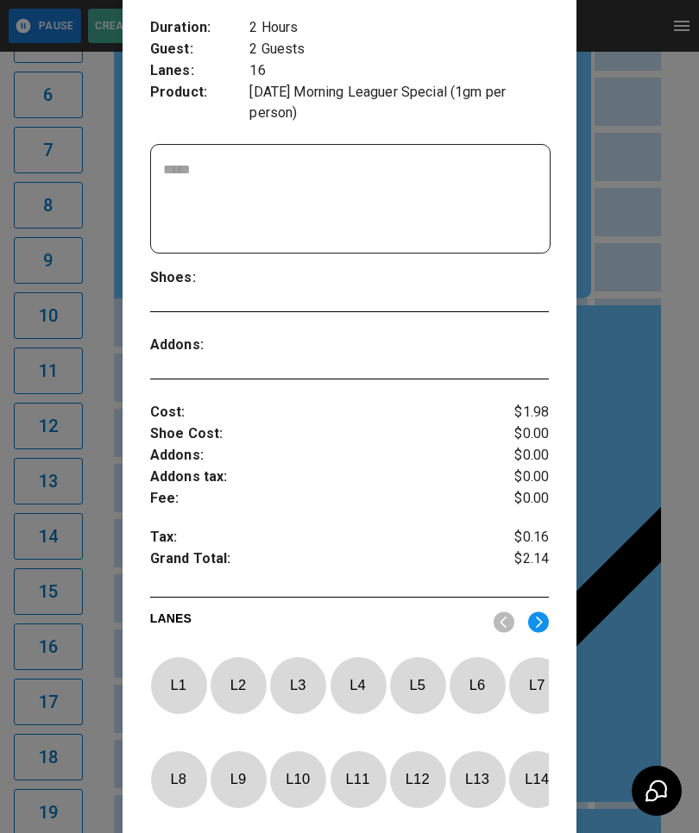
scroll to position [288, 0]
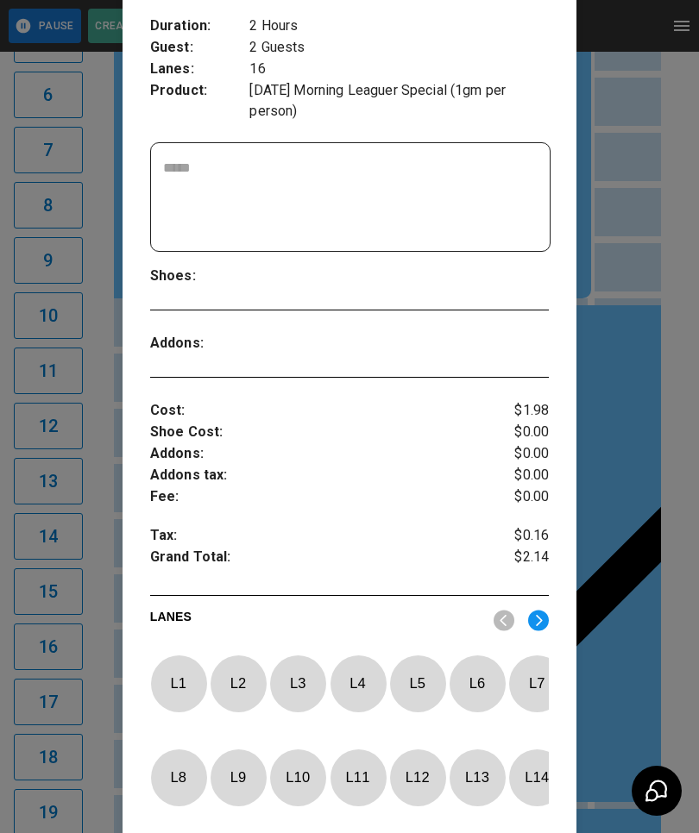
click at [519, 662] on div "L 7" at bounding box center [536, 684] width 57 height 57
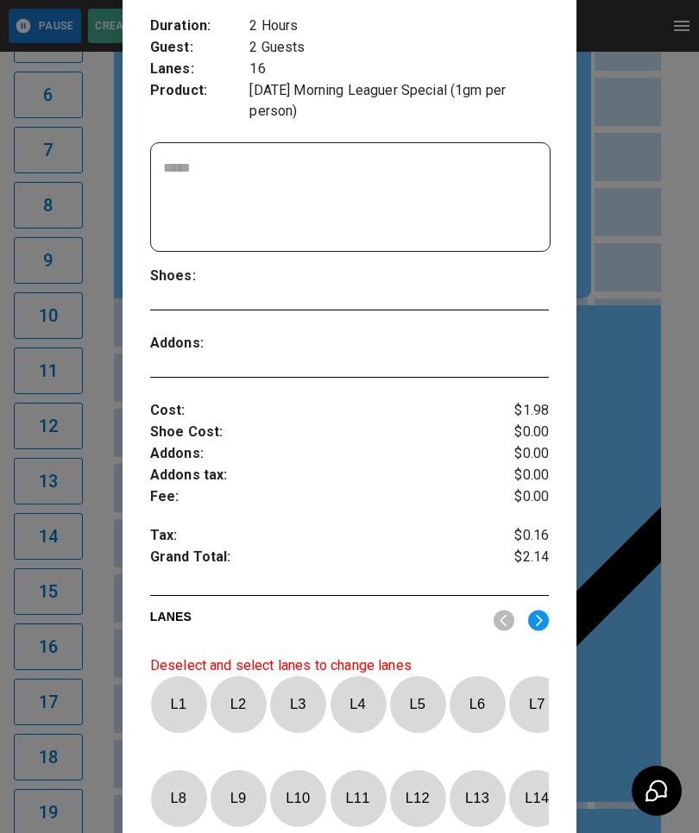
click at [655, 556] on div at bounding box center [349, 416] width 699 height 833
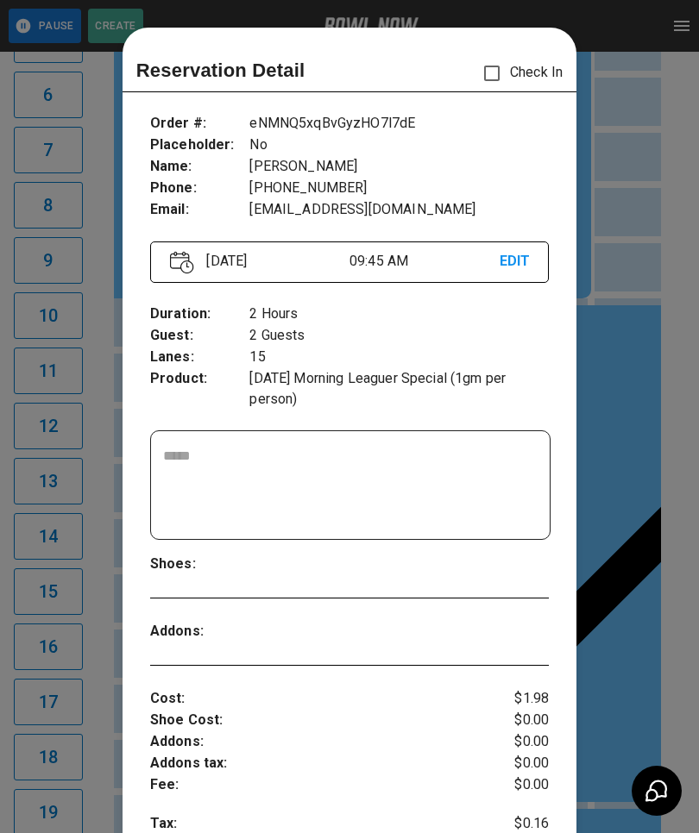
scroll to position [28, 0]
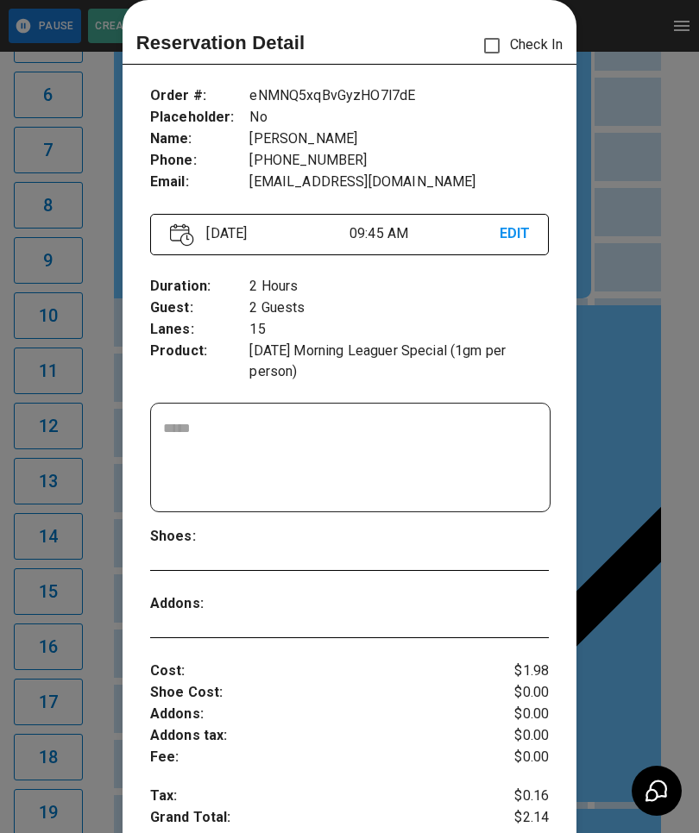
click at [662, 564] on div at bounding box center [349, 416] width 699 height 833
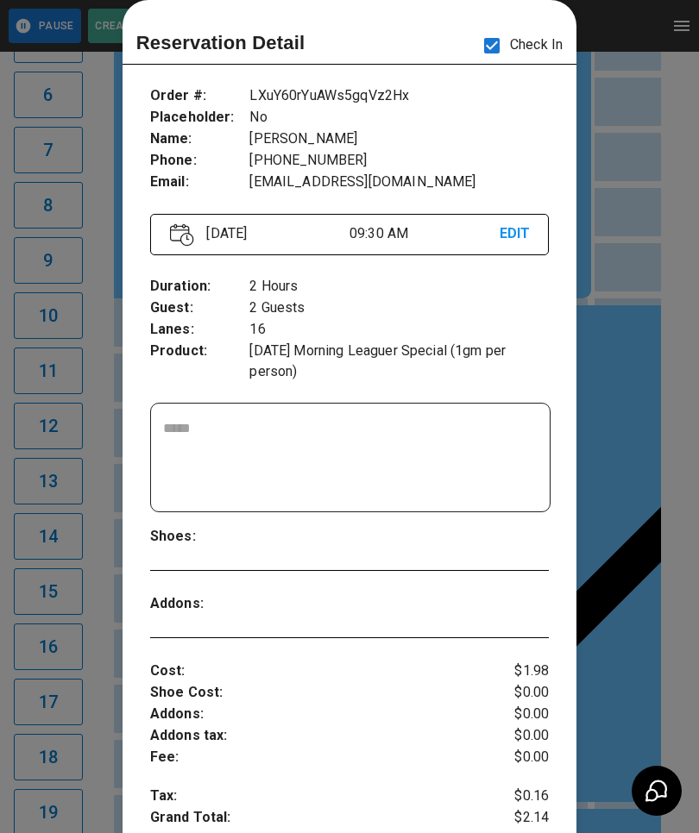
click at [648, 575] on div at bounding box center [349, 416] width 699 height 833
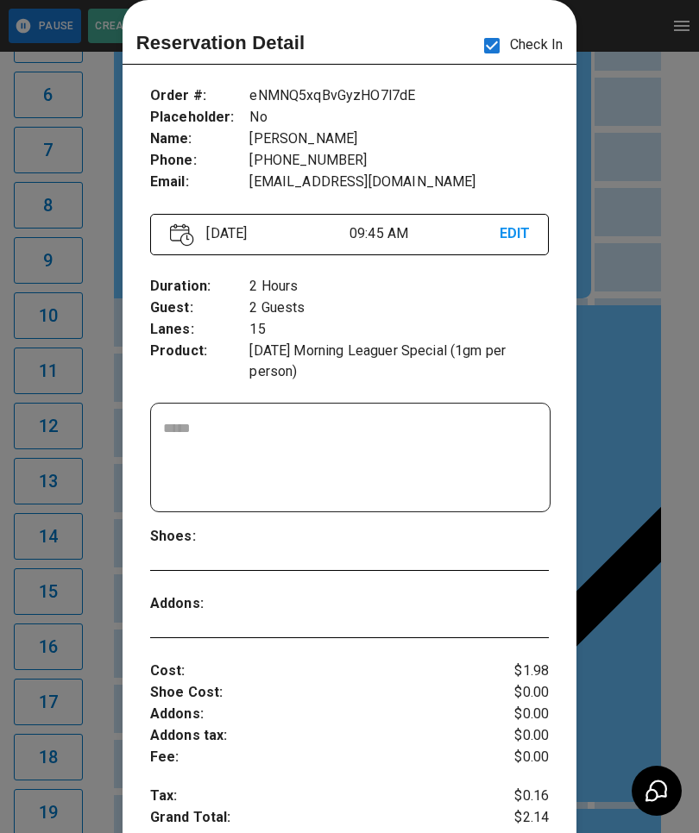
click at [667, 536] on div at bounding box center [349, 416] width 699 height 833
